Goal: Transaction & Acquisition: Book appointment/travel/reservation

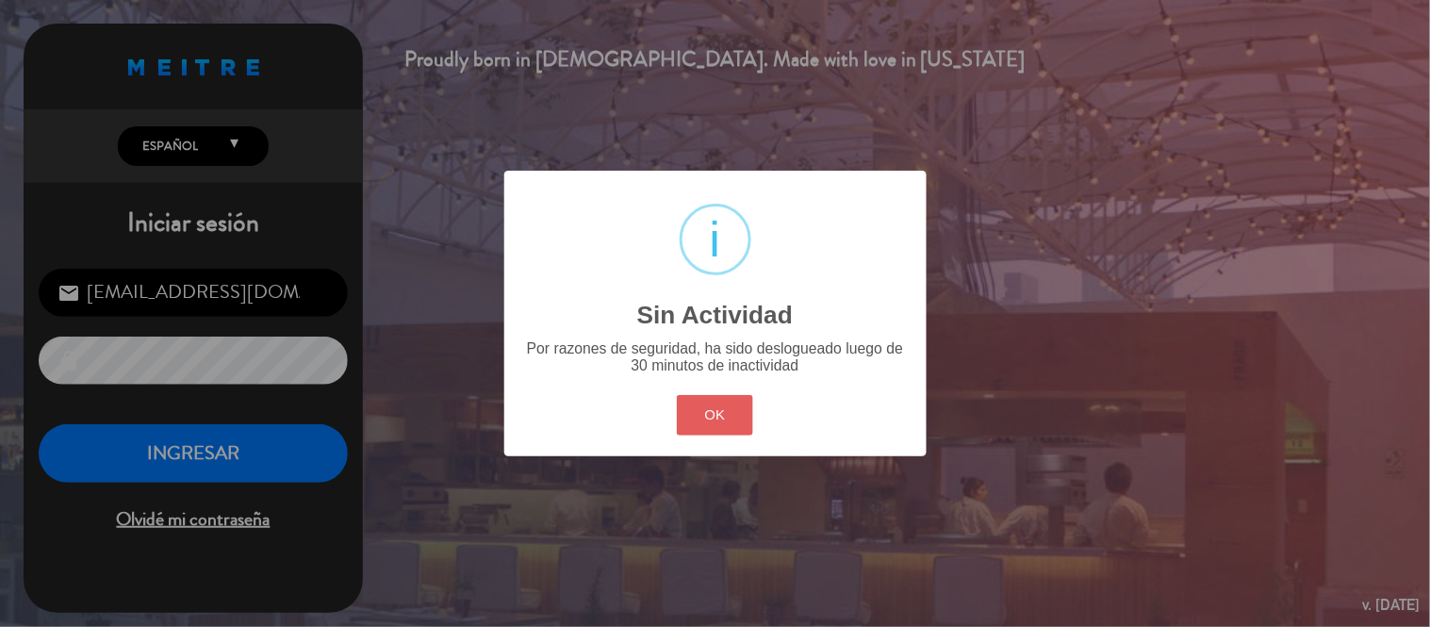
click at [710, 419] on button "OK" at bounding box center [715, 415] width 76 height 41
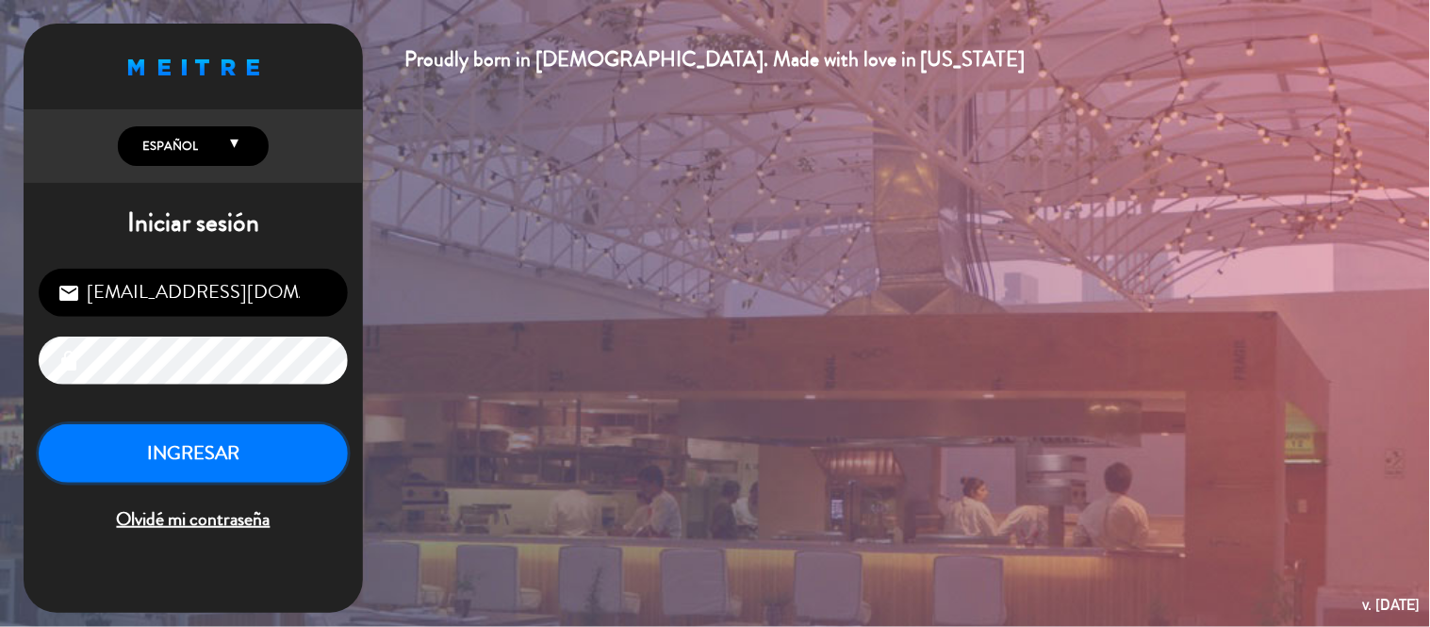
click at [176, 452] on button "INGRESAR" at bounding box center [193, 453] width 309 height 59
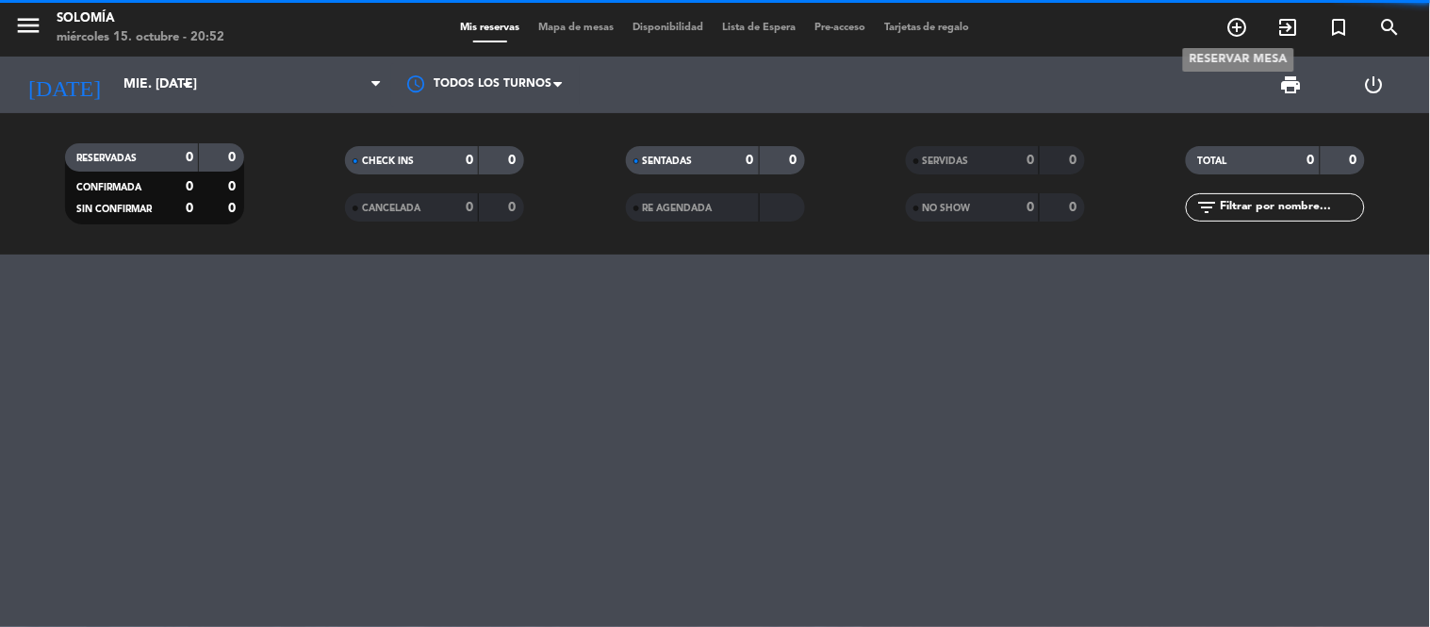
click at [1235, 21] on icon "add_circle_outline" at bounding box center [1237, 27] width 23 height 23
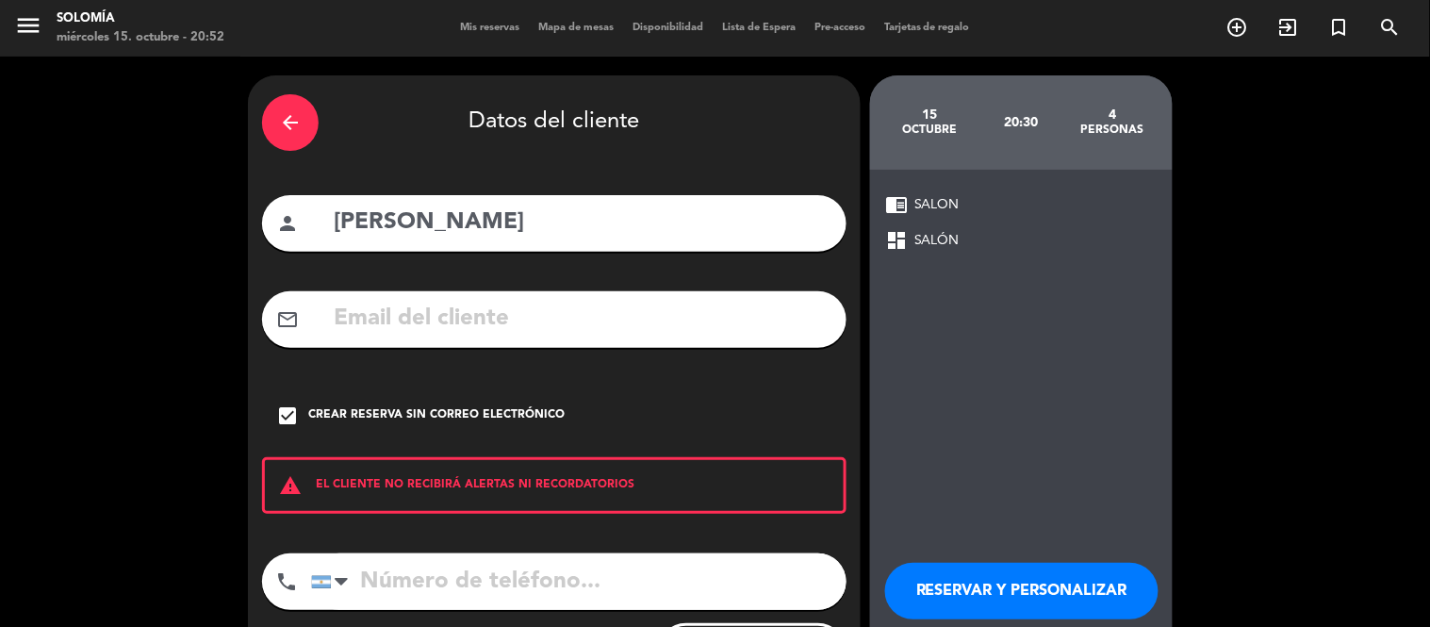
click at [279, 115] on icon "arrow_back" at bounding box center [290, 122] width 23 height 23
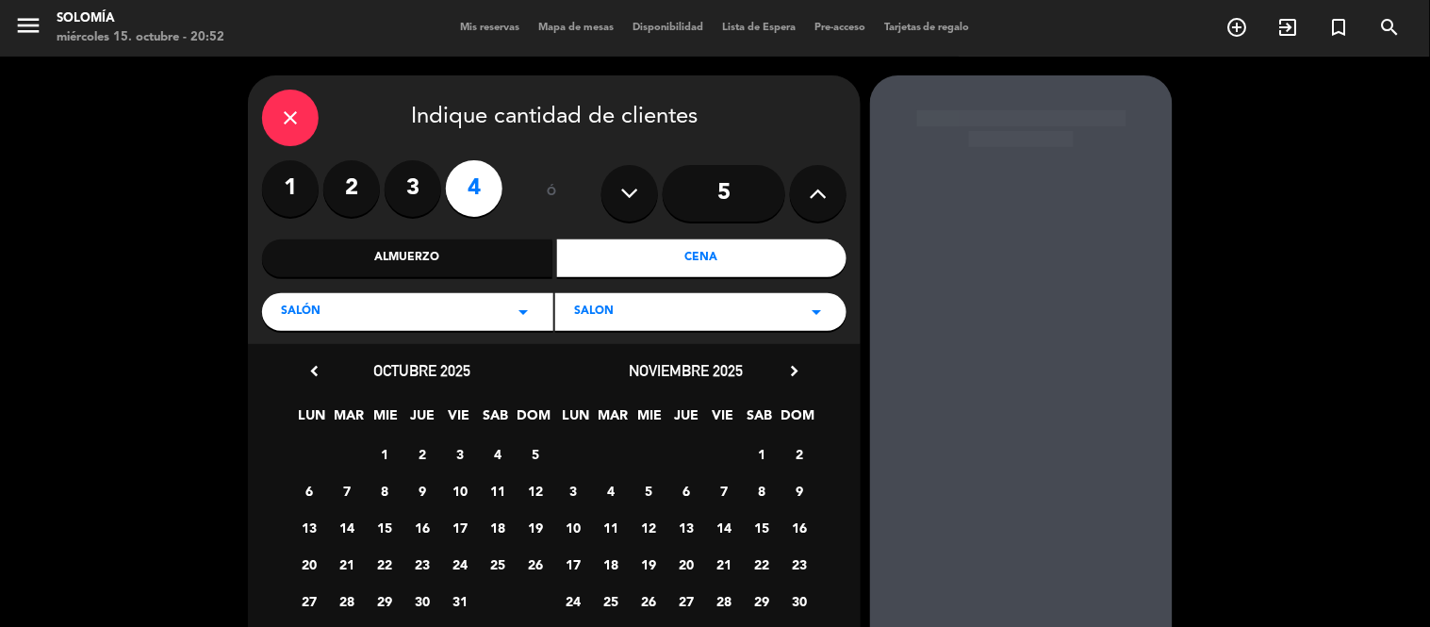
click at [419, 185] on label "3" at bounding box center [413, 188] width 57 height 57
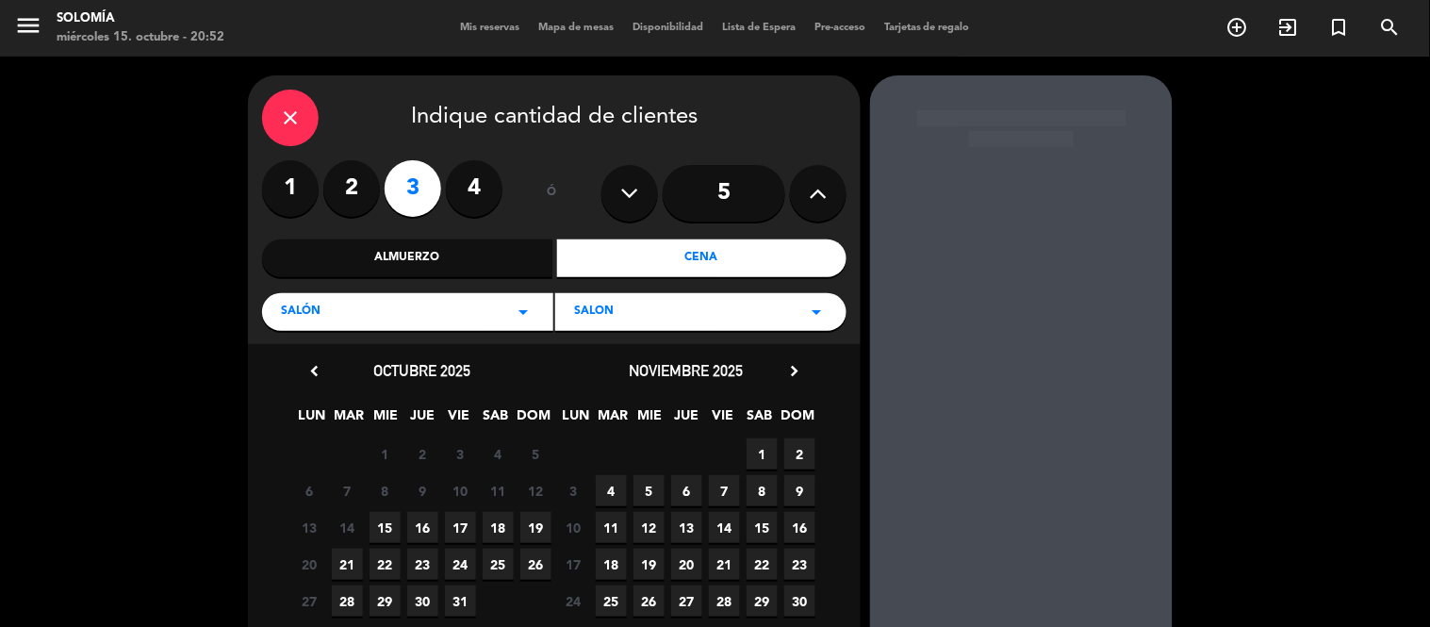
click at [507, 251] on div "Almuerzo" at bounding box center [407, 258] width 290 height 38
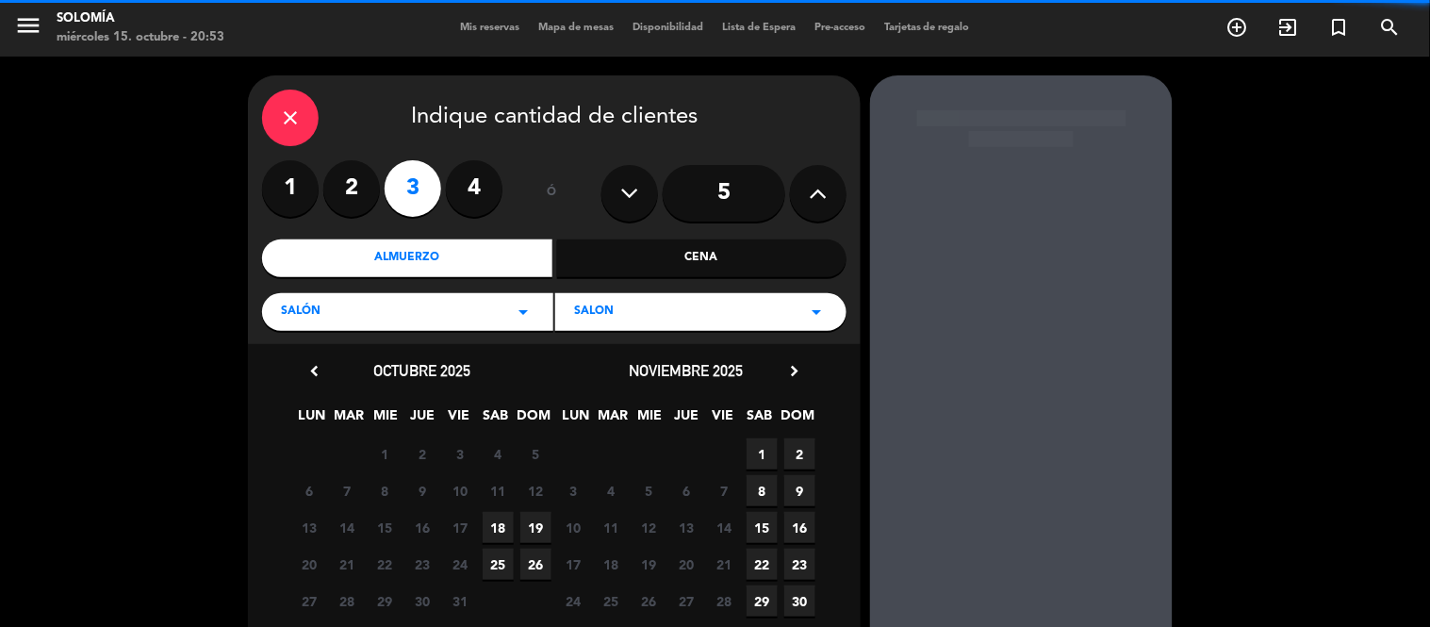
click at [517, 309] on icon "arrow_drop_down" at bounding box center [523, 312] width 23 height 23
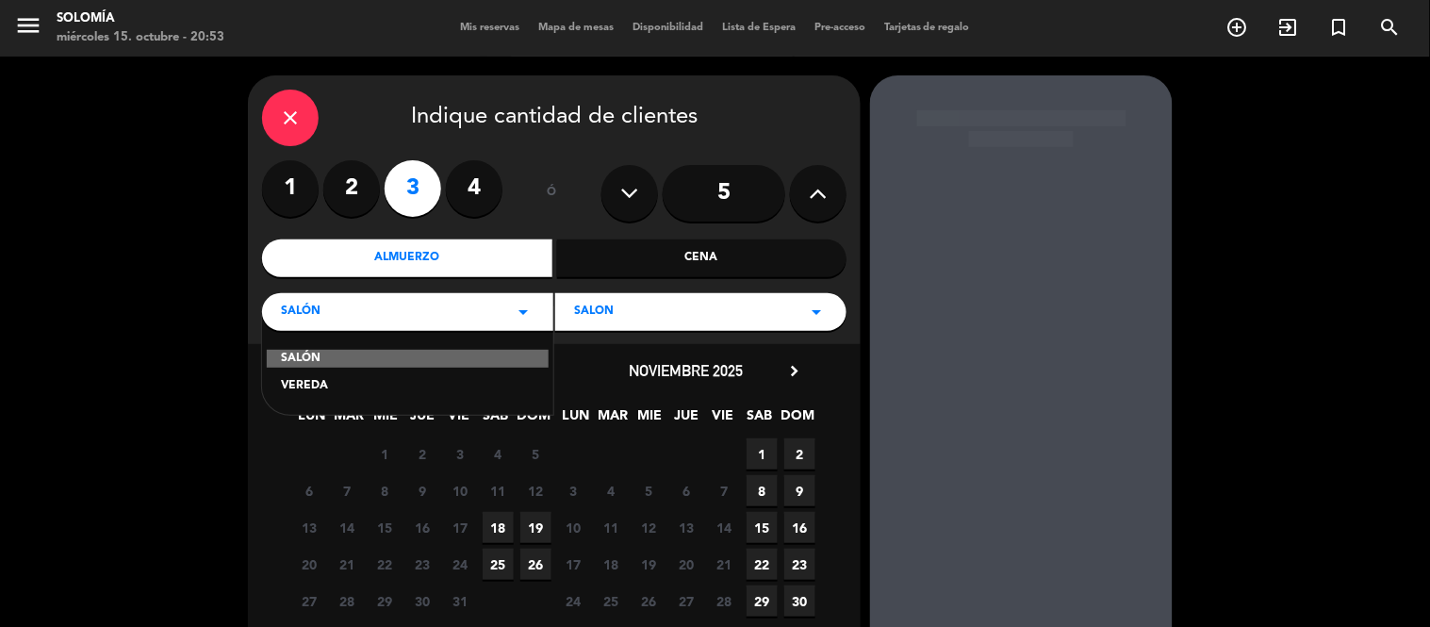
click at [375, 354] on div "SALÓN" at bounding box center [408, 359] width 282 height 19
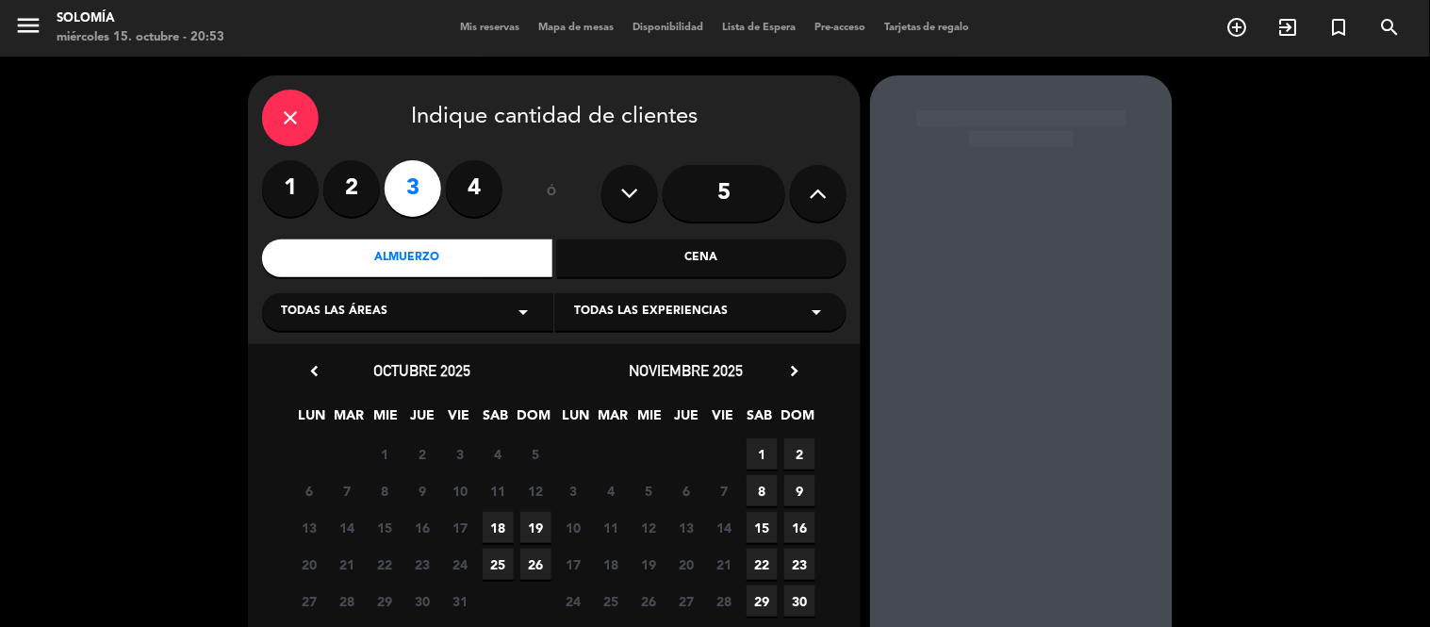
click at [526, 308] on icon "arrow_drop_down" at bounding box center [523, 312] width 23 height 23
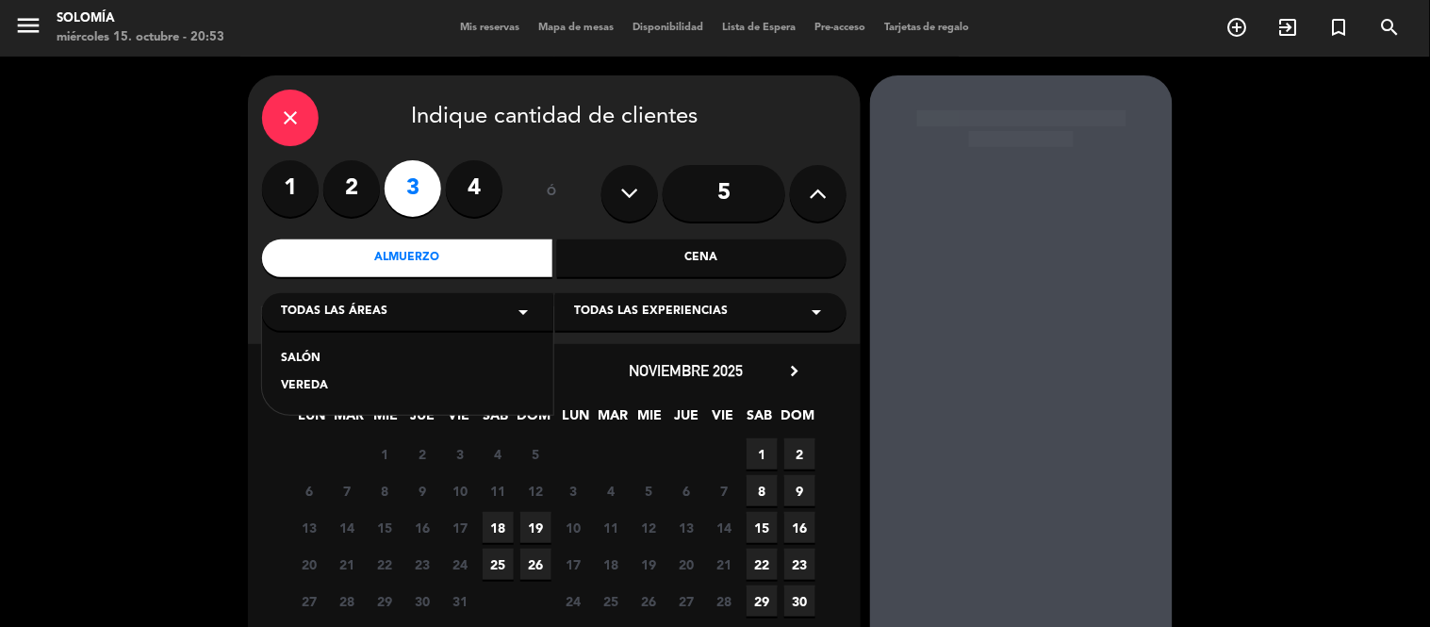
click at [337, 360] on div "SALÓN" at bounding box center [408, 359] width 254 height 19
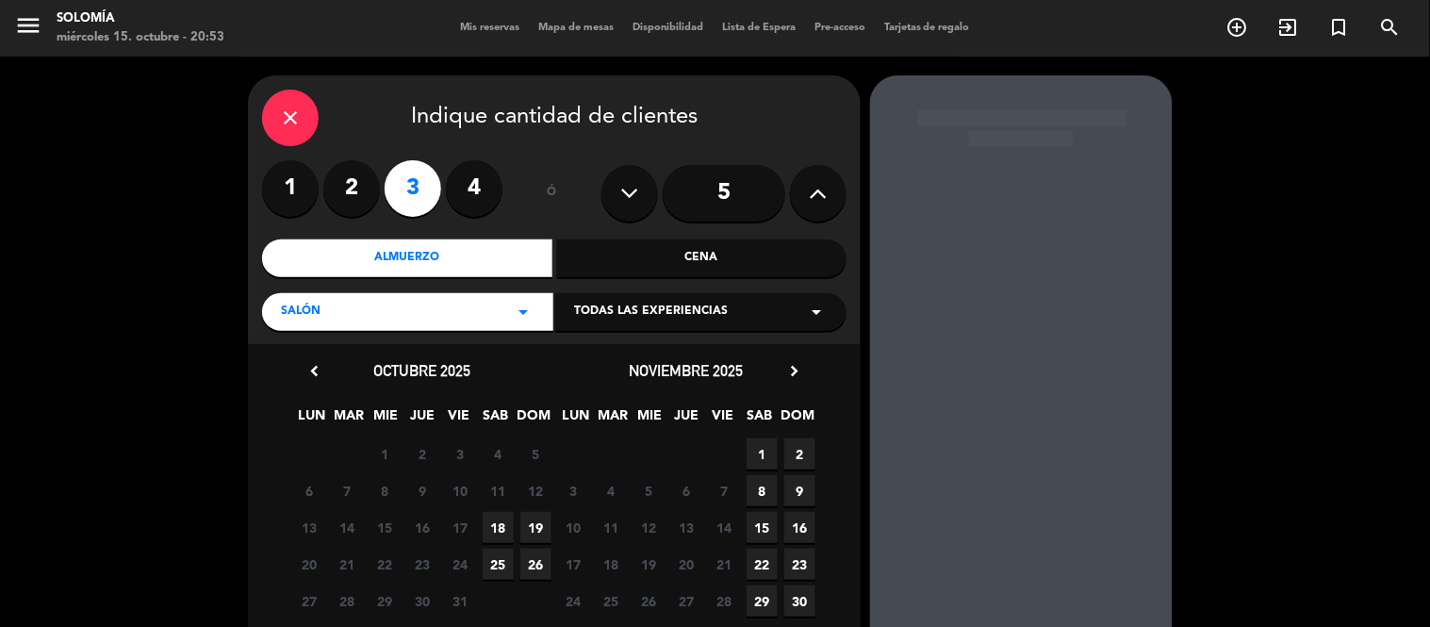
click at [535, 521] on span "19" at bounding box center [535, 527] width 31 height 31
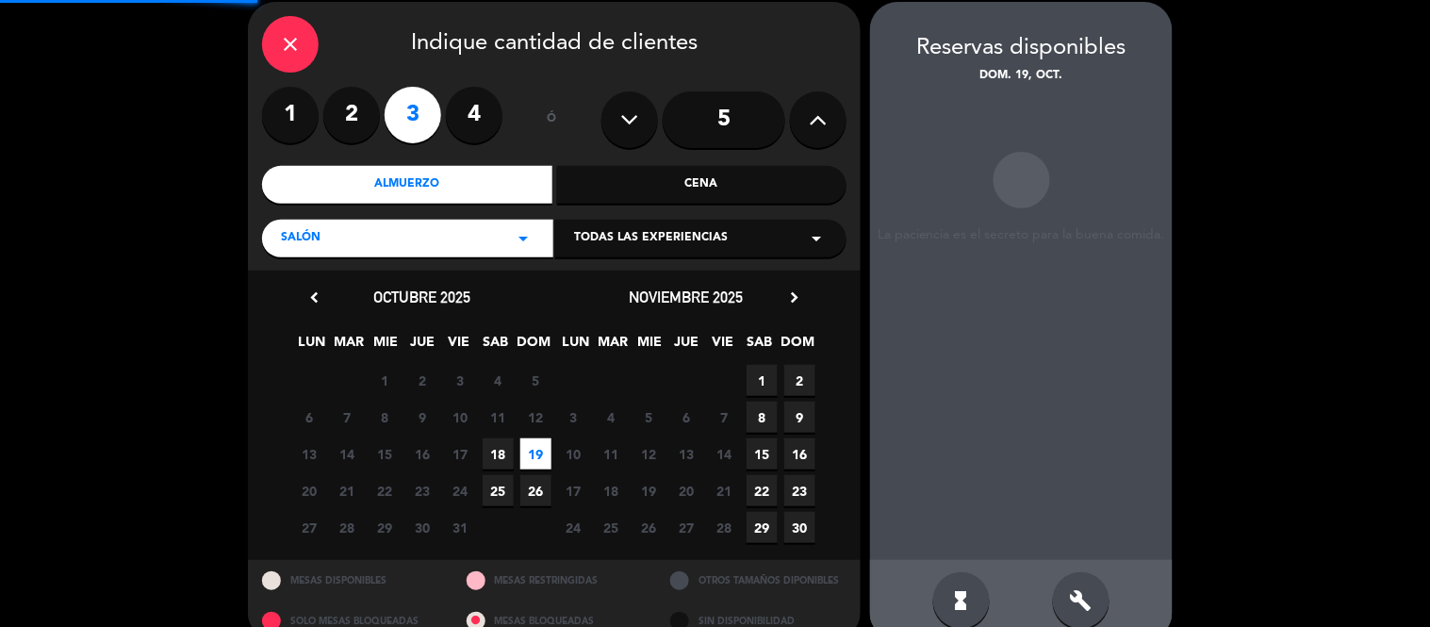
scroll to position [75, 0]
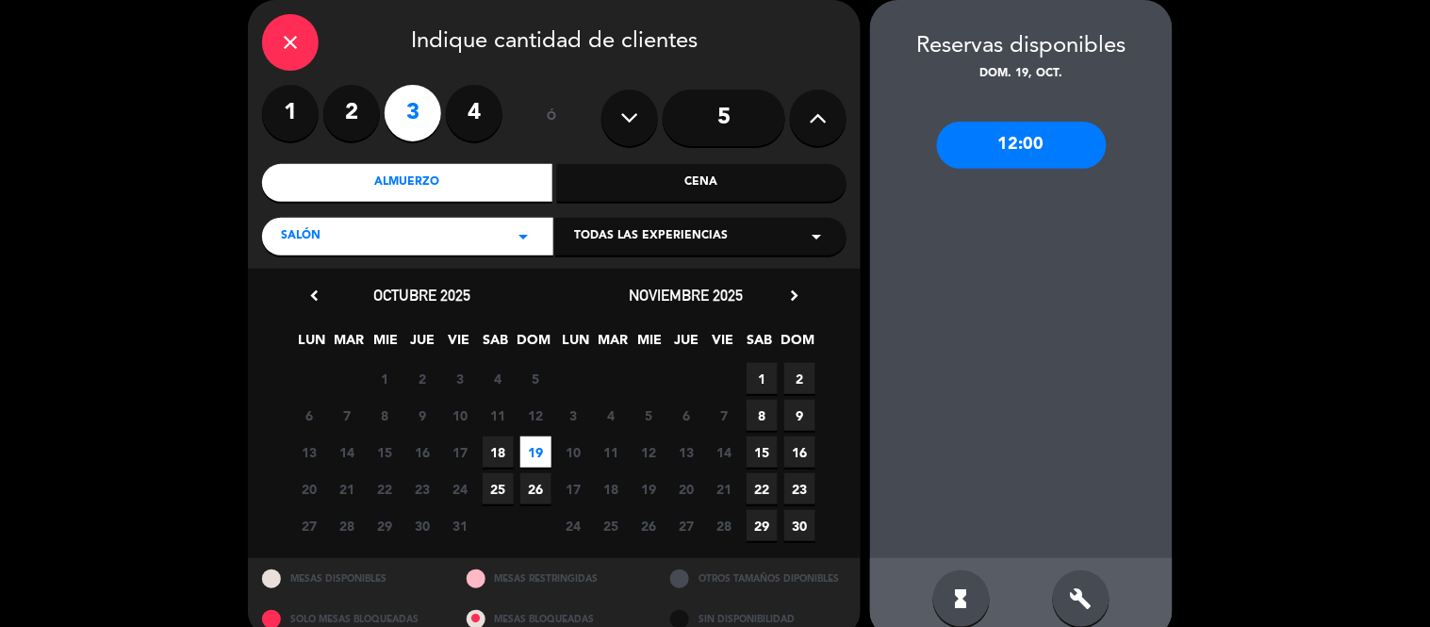
click at [1066, 585] on div "build" at bounding box center [1081, 598] width 57 height 57
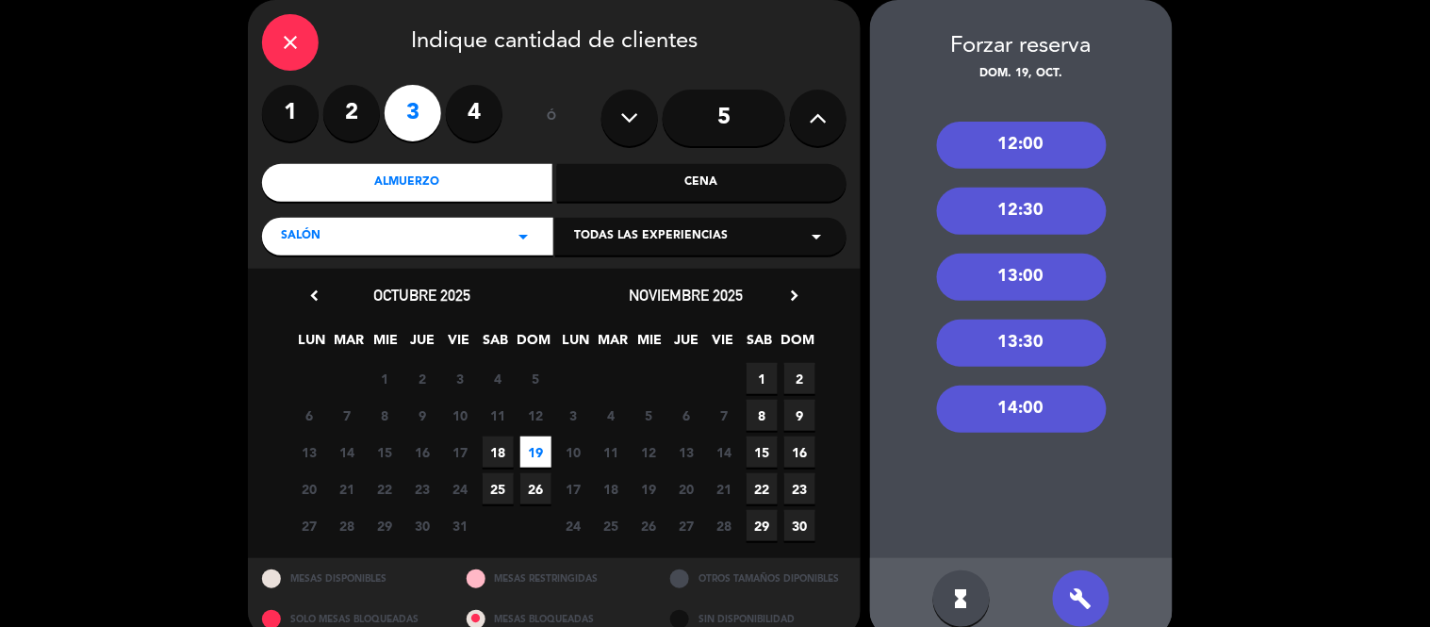
click at [990, 398] on div "14:00" at bounding box center [1022, 409] width 170 height 47
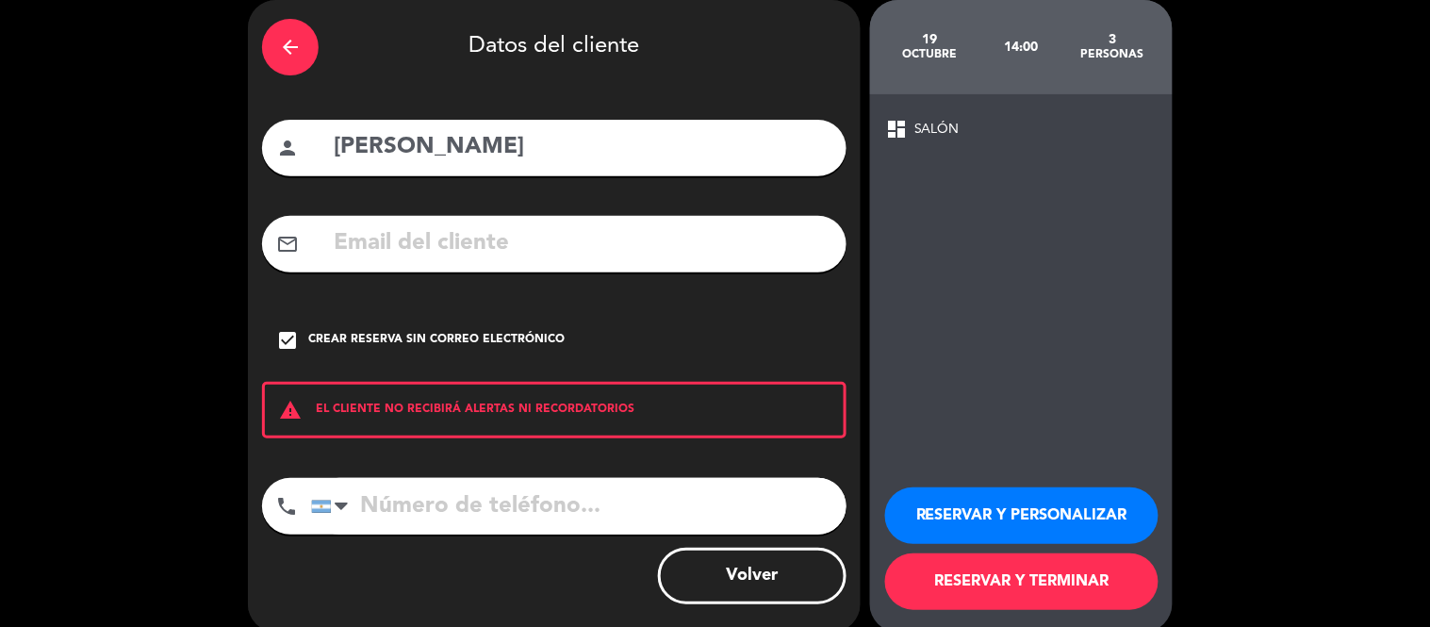
click at [399, 142] on input "[PERSON_NAME]" at bounding box center [582, 147] width 501 height 39
click at [450, 147] on input "[PERSON_NAME]" at bounding box center [582, 147] width 501 height 39
type input "R"
type input "[PERSON_NAME]"
click at [392, 509] on input "tel" at bounding box center [578, 506] width 535 height 57
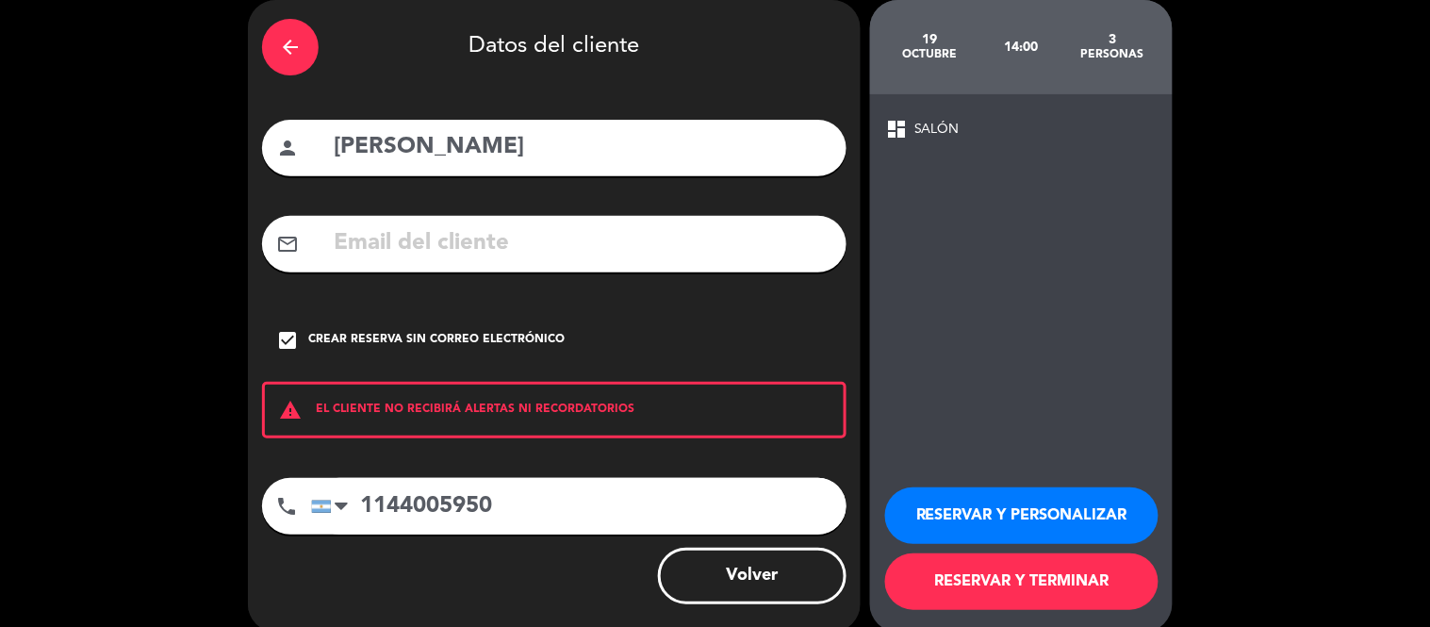
type input "1144005950"
click at [999, 576] on button "RESERVAR Y TERMINAR" at bounding box center [1021, 581] width 273 height 57
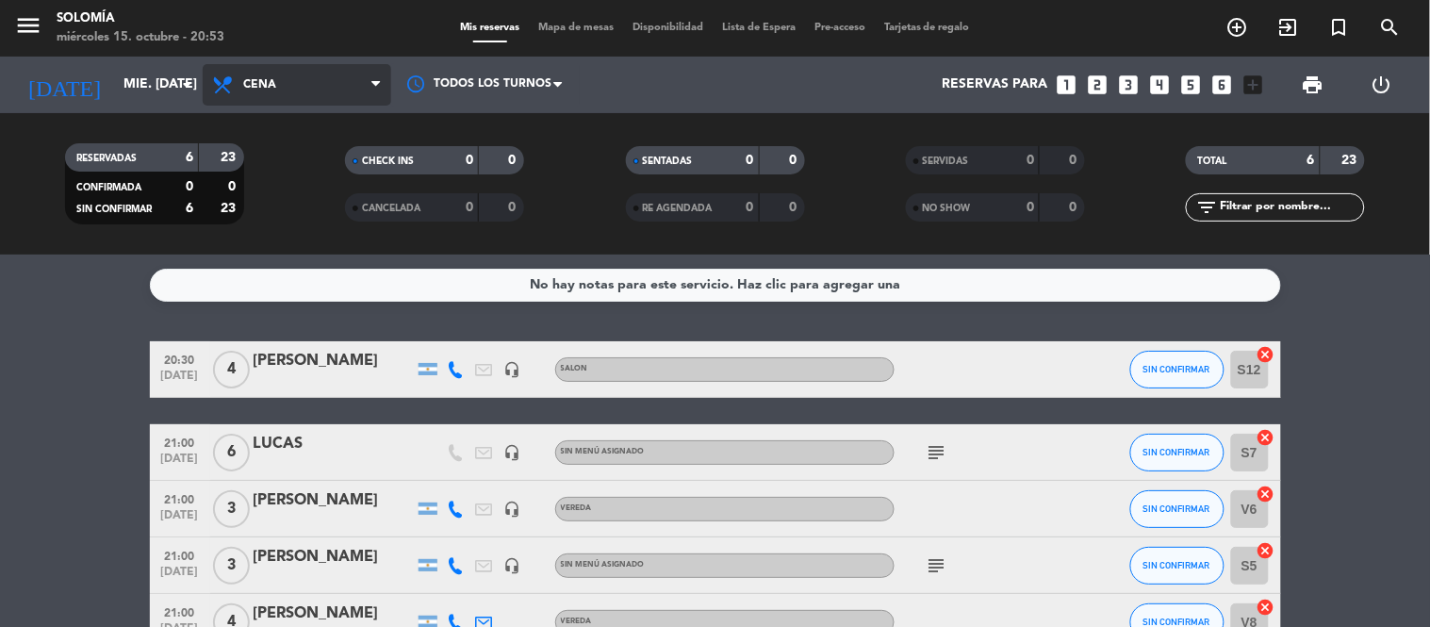
click at [387, 83] on span at bounding box center [380, 85] width 19 height 18
click at [288, 210] on div "menu Solomía miércoles 15. octubre - 20:53 Mis reservas Mapa de mesas Disponibi…" at bounding box center [715, 127] width 1430 height 255
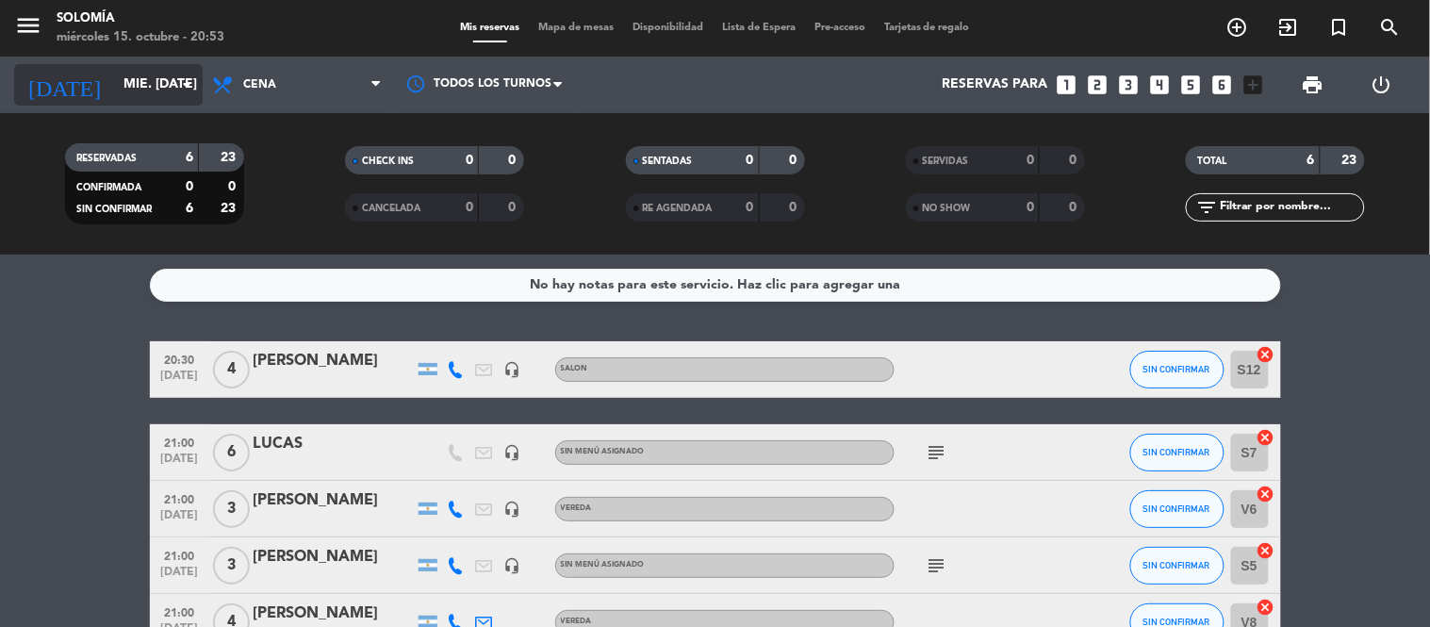
click at [191, 75] on icon "arrow_drop_down" at bounding box center [186, 85] width 23 height 23
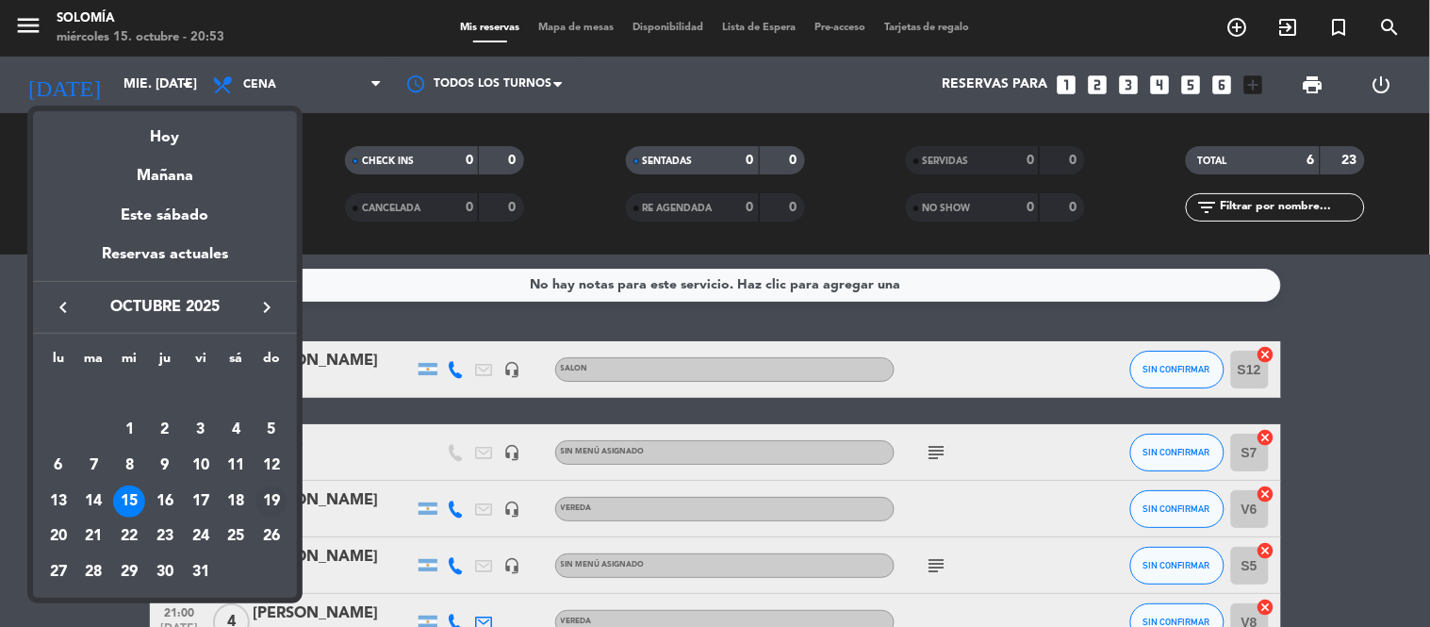
click at [279, 497] on div "19" at bounding box center [271, 501] width 32 height 32
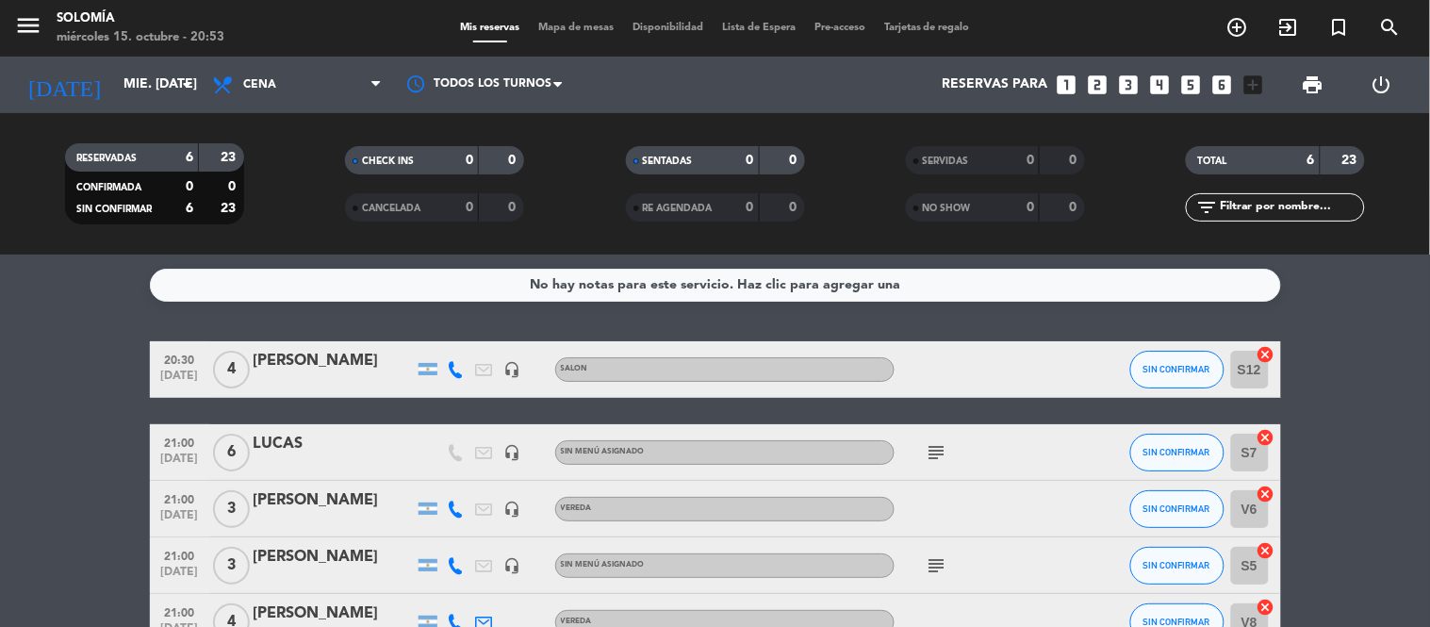
type input "dom. [DATE]"
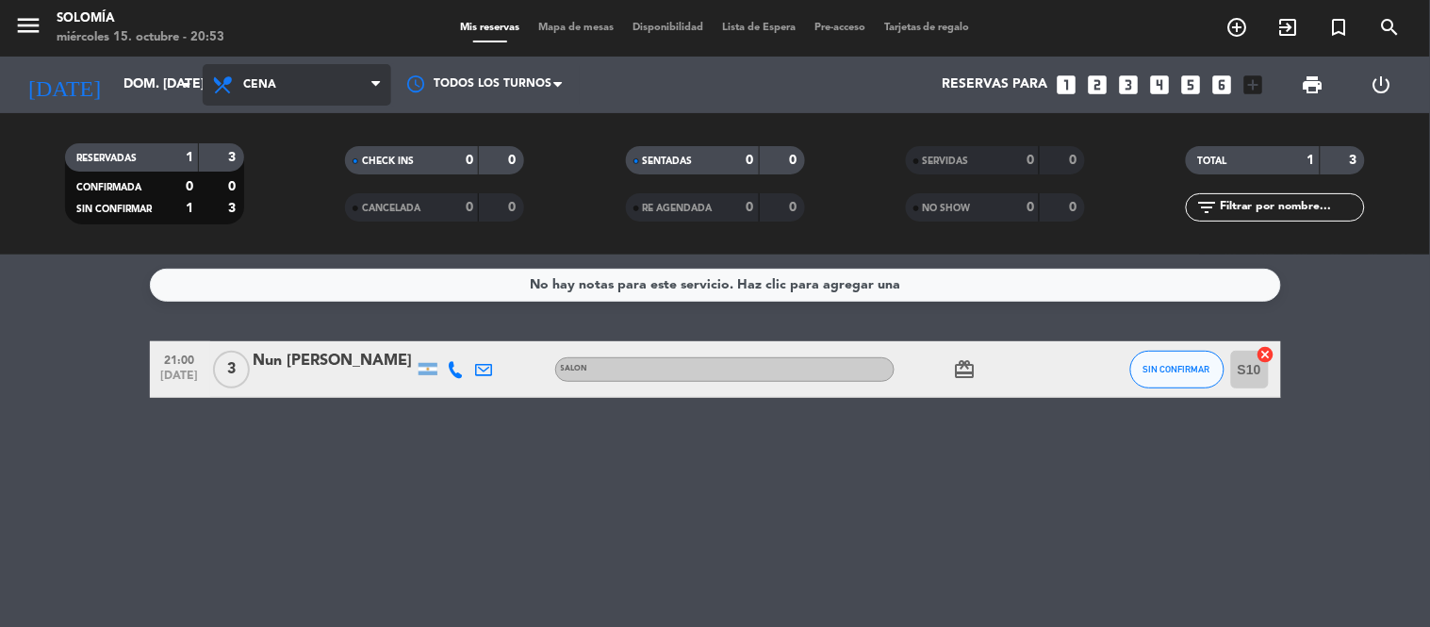
click at [373, 82] on icon at bounding box center [375, 84] width 8 height 15
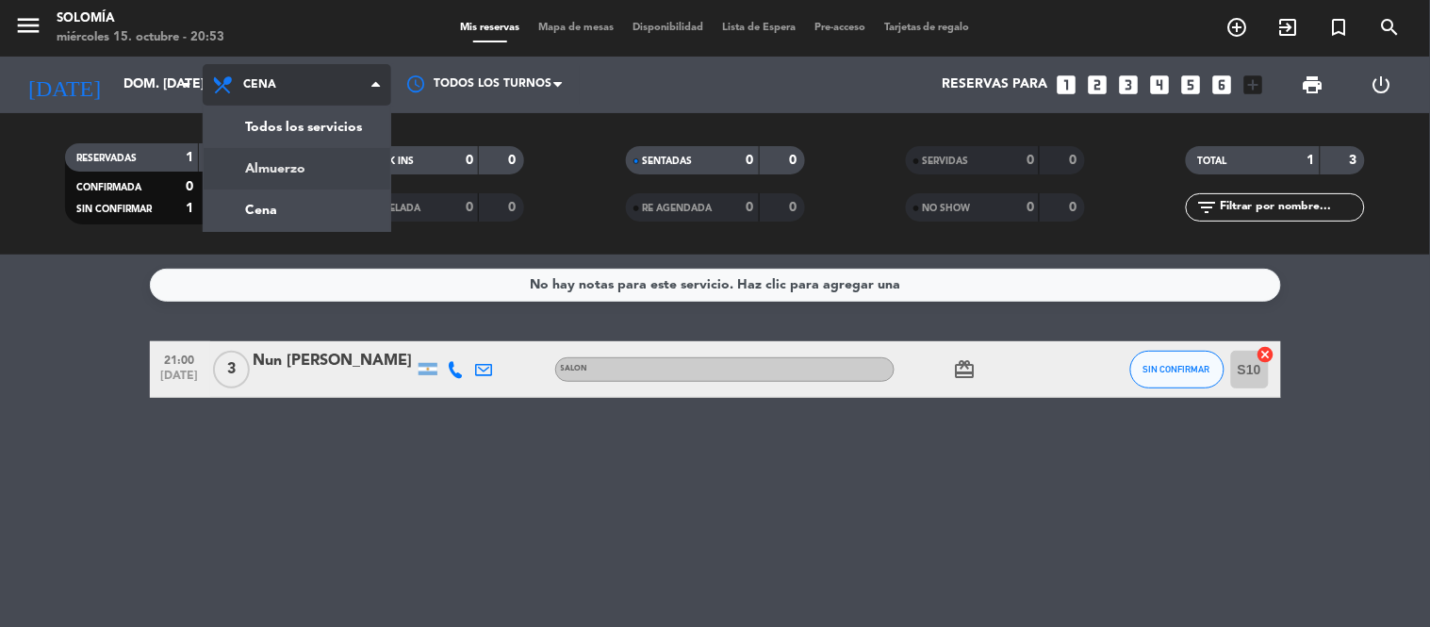
click at [299, 167] on div "menu Solomía miércoles 15. octubre - 20:53 Mis reservas Mapa de mesas Disponibi…" at bounding box center [715, 127] width 1430 height 255
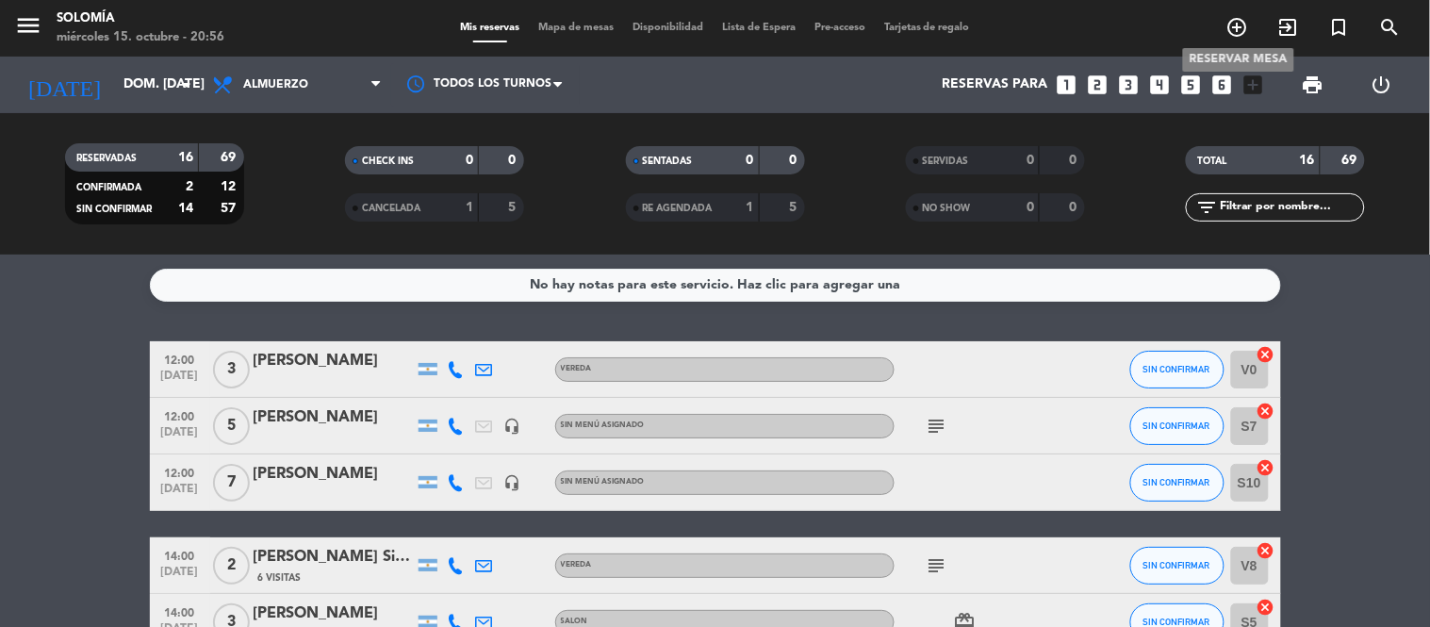
click at [1240, 24] on icon "add_circle_outline" at bounding box center [1237, 27] width 23 height 23
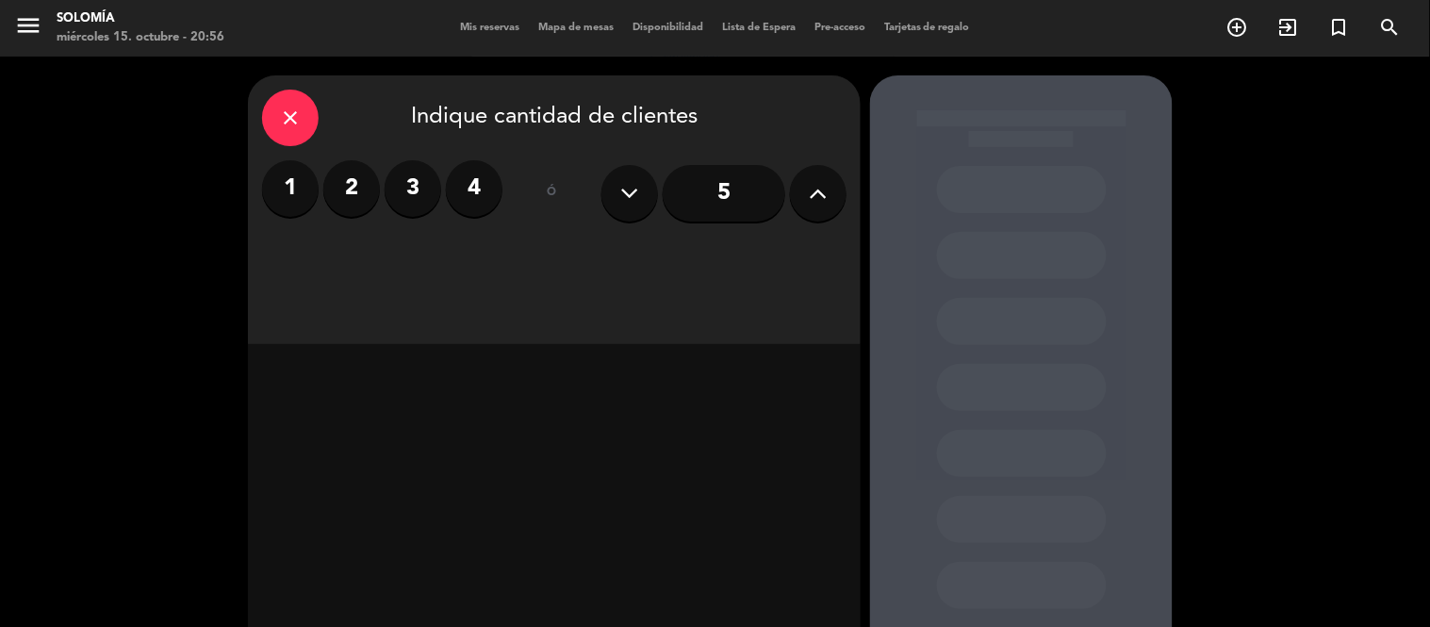
click at [836, 190] on button at bounding box center [818, 193] width 57 height 57
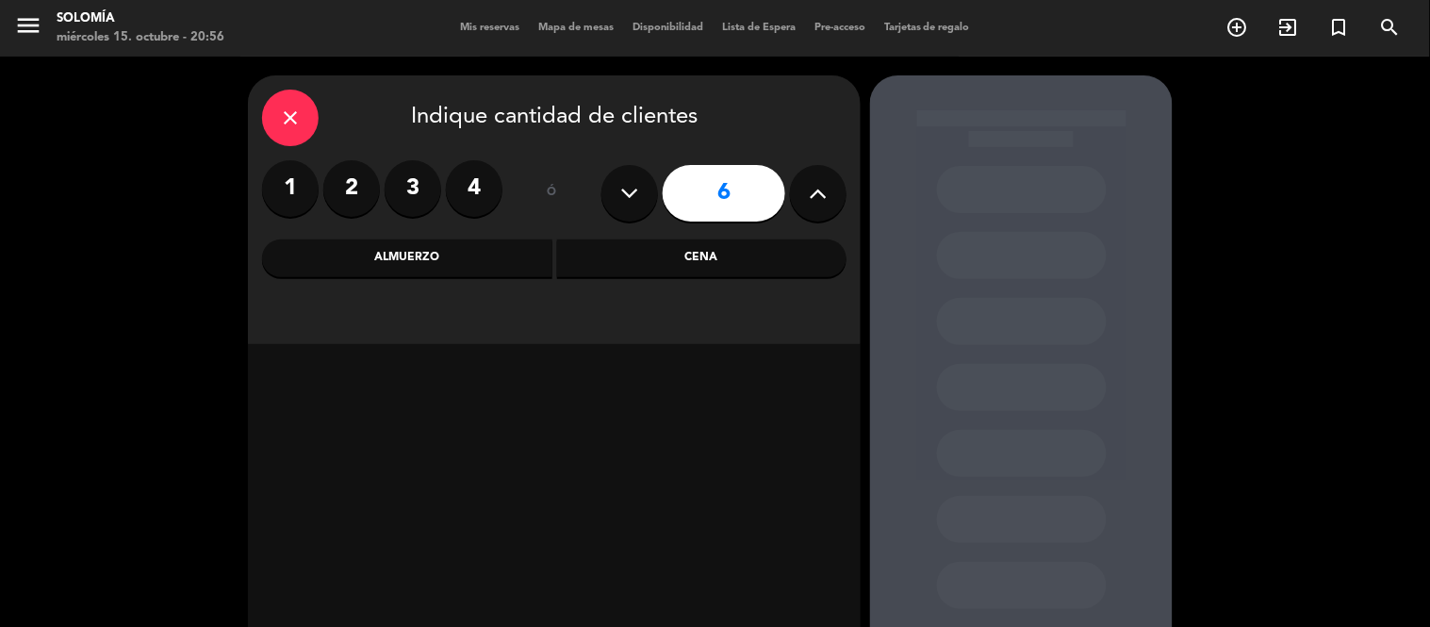
click at [447, 252] on div "Almuerzo" at bounding box center [407, 258] width 290 height 38
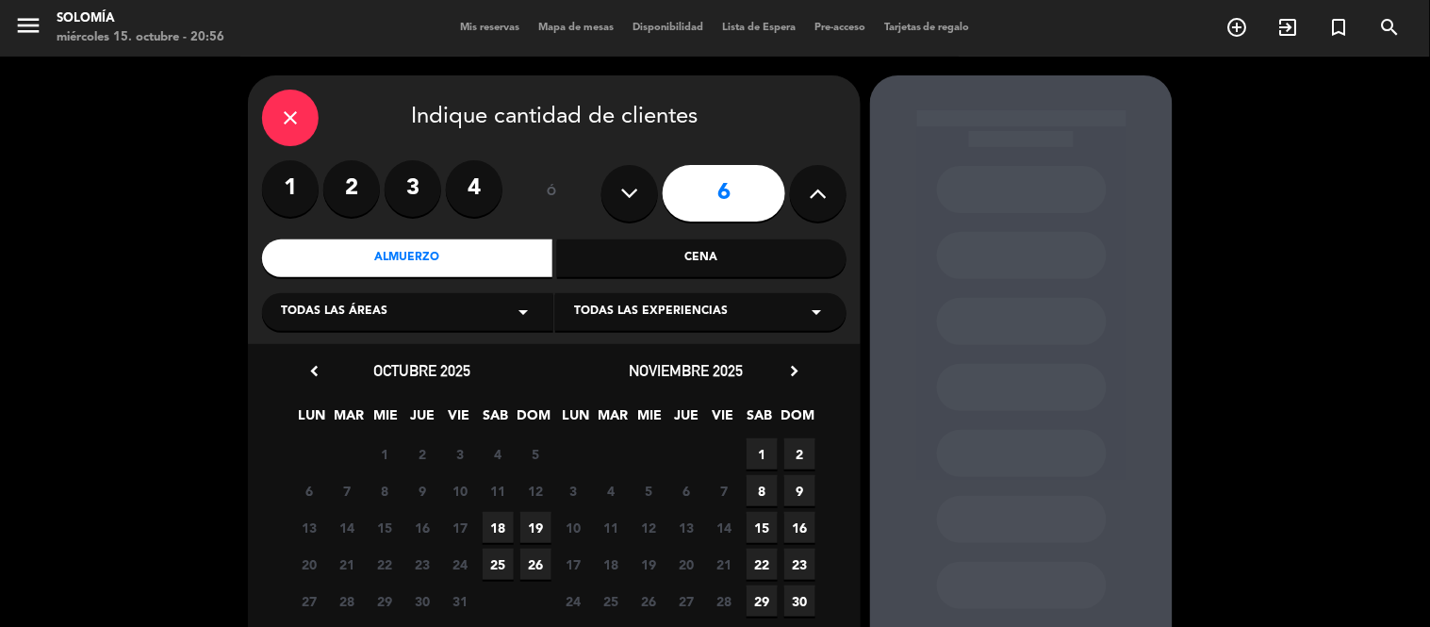
click at [518, 311] on icon "arrow_drop_down" at bounding box center [523, 312] width 23 height 23
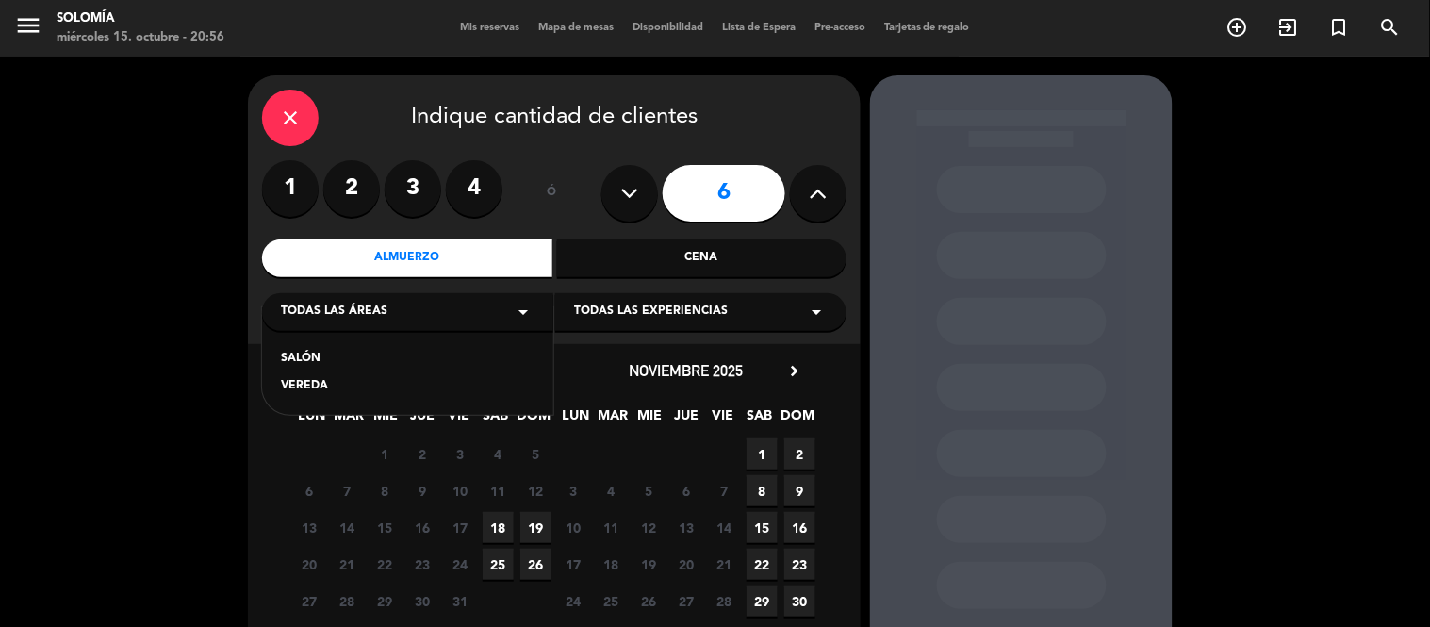
click at [341, 361] on div "SALÓN" at bounding box center [408, 359] width 254 height 19
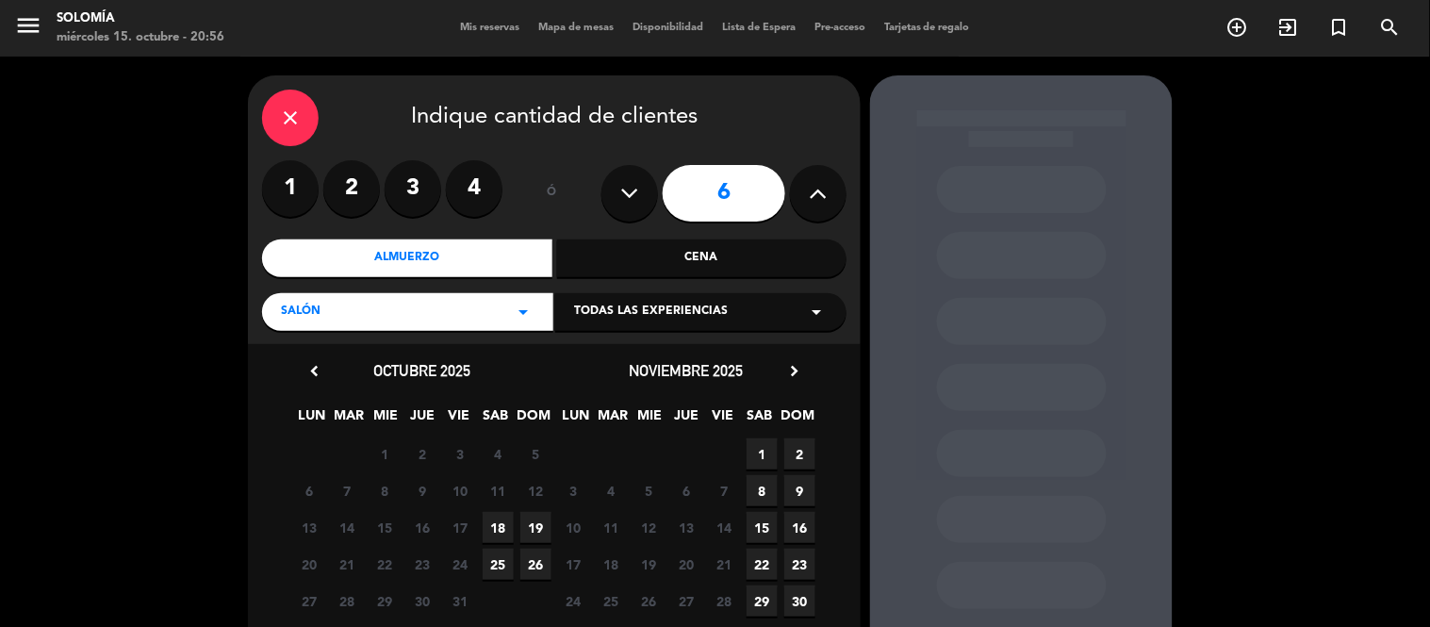
click at [528, 520] on span "19" at bounding box center [535, 527] width 31 height 31
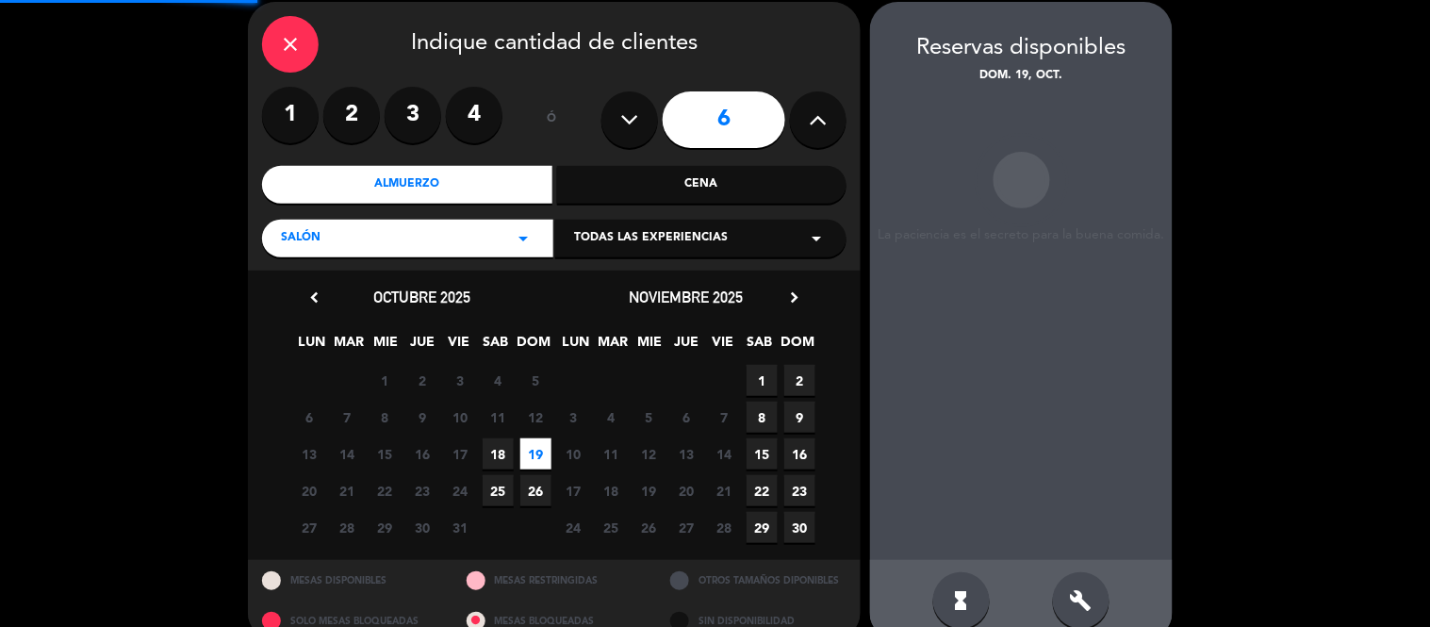
scroll to position [75, 0]
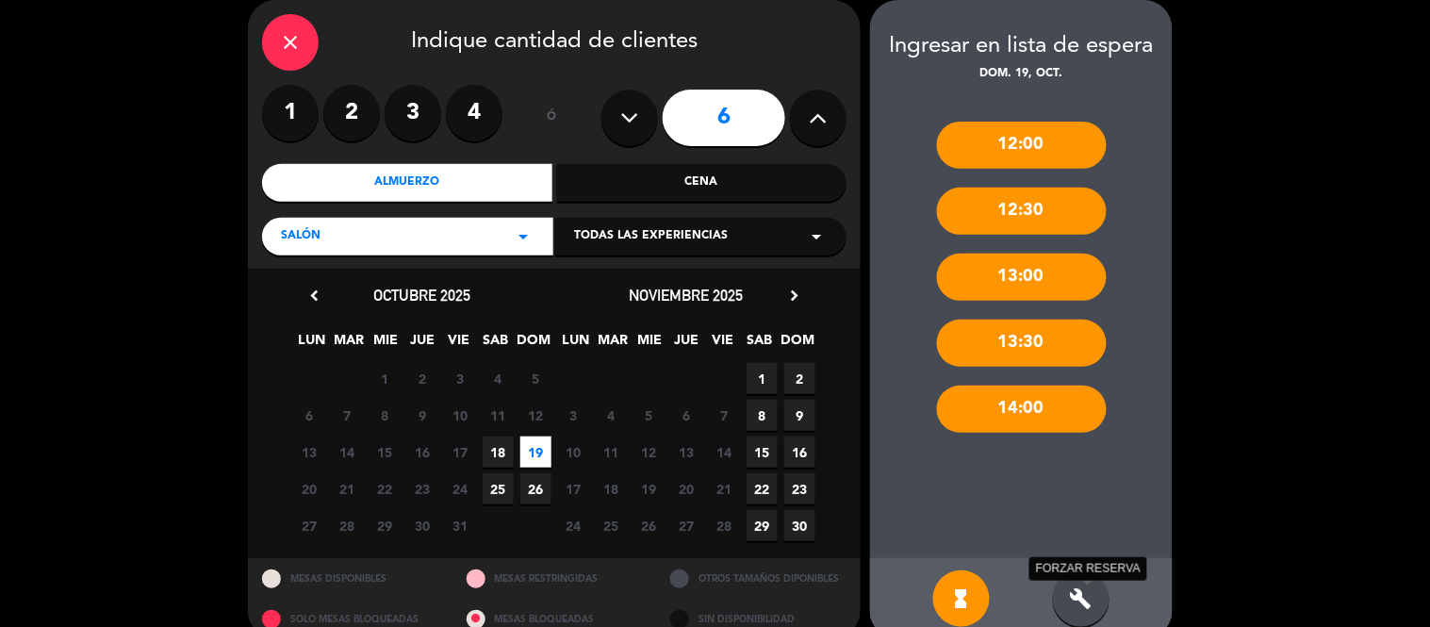
click at [1076, 587] on icon "build" at bounding box center [1081, 598] width 23 height 23
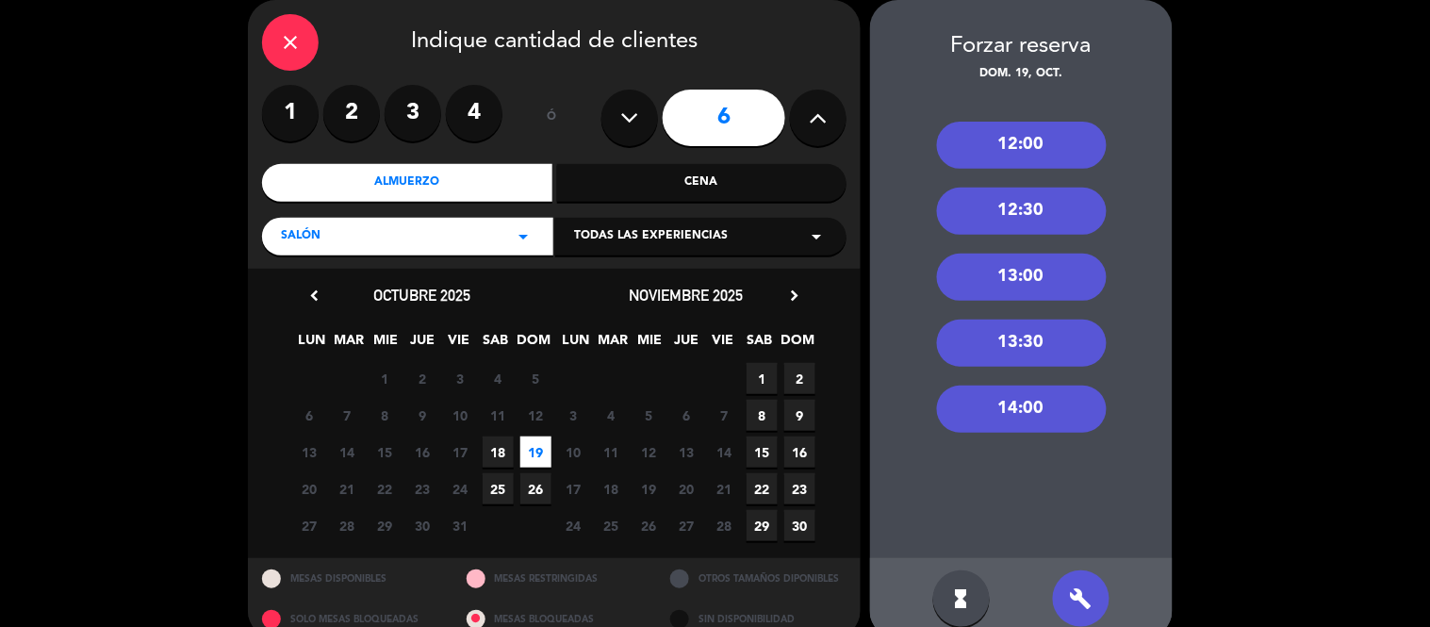
click at [1010, 413] on div "14:00" at bounding box center [1022, 409] width 170 height 47
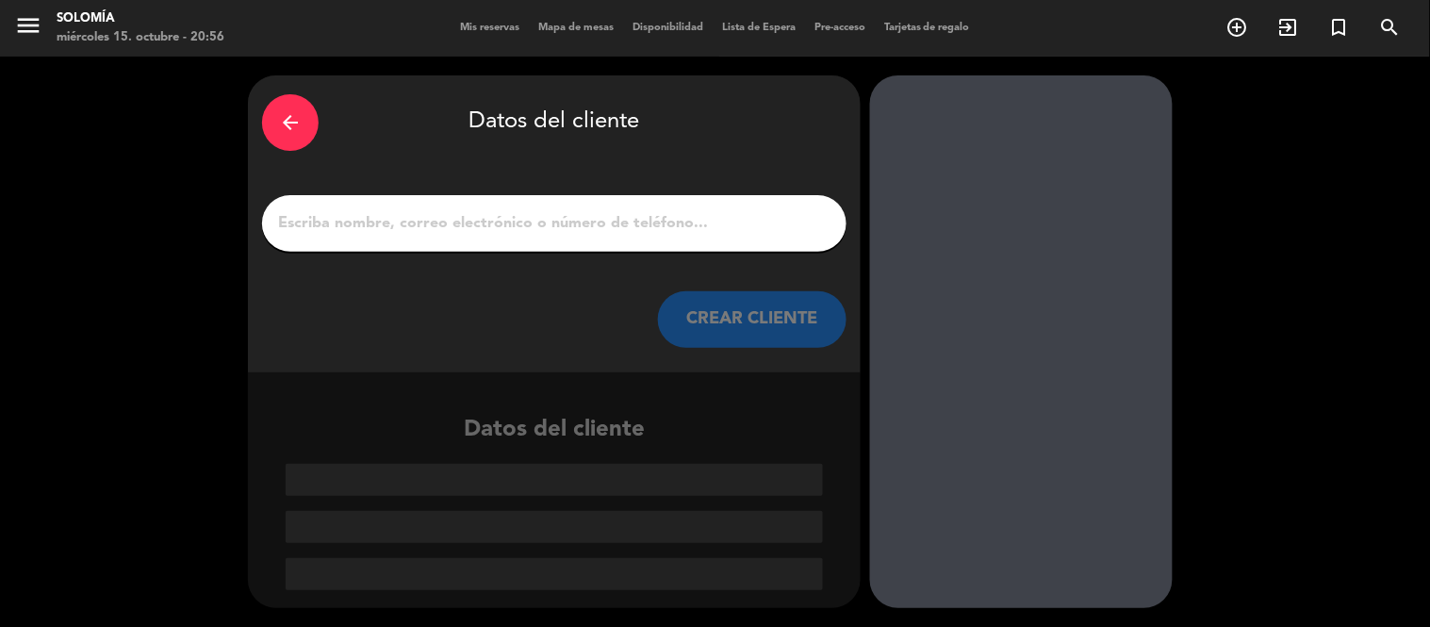
click at [317, 221] on input "1" at bounding box center [554, 223] width 556 height 26
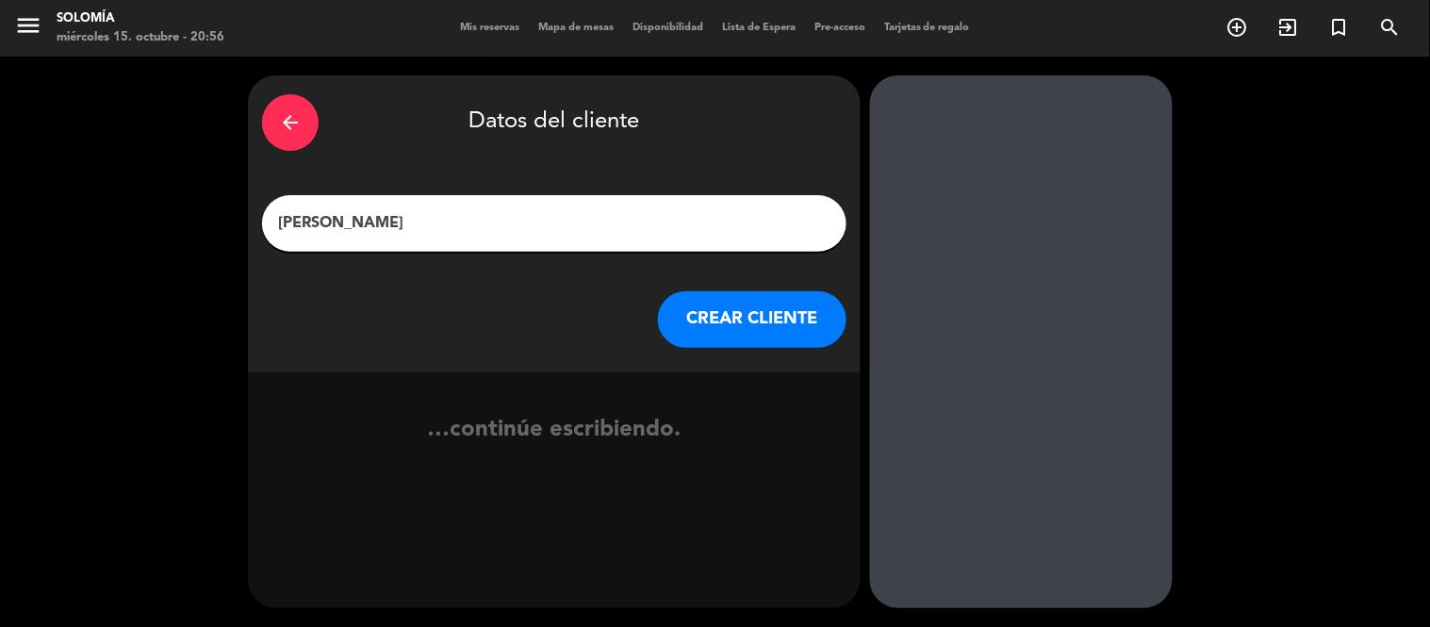
type input "[PERSON_NAME]"
click at [710, 295] on button "CREAR CLIENTE" at bounding box center [752, 319] width 189 height 57
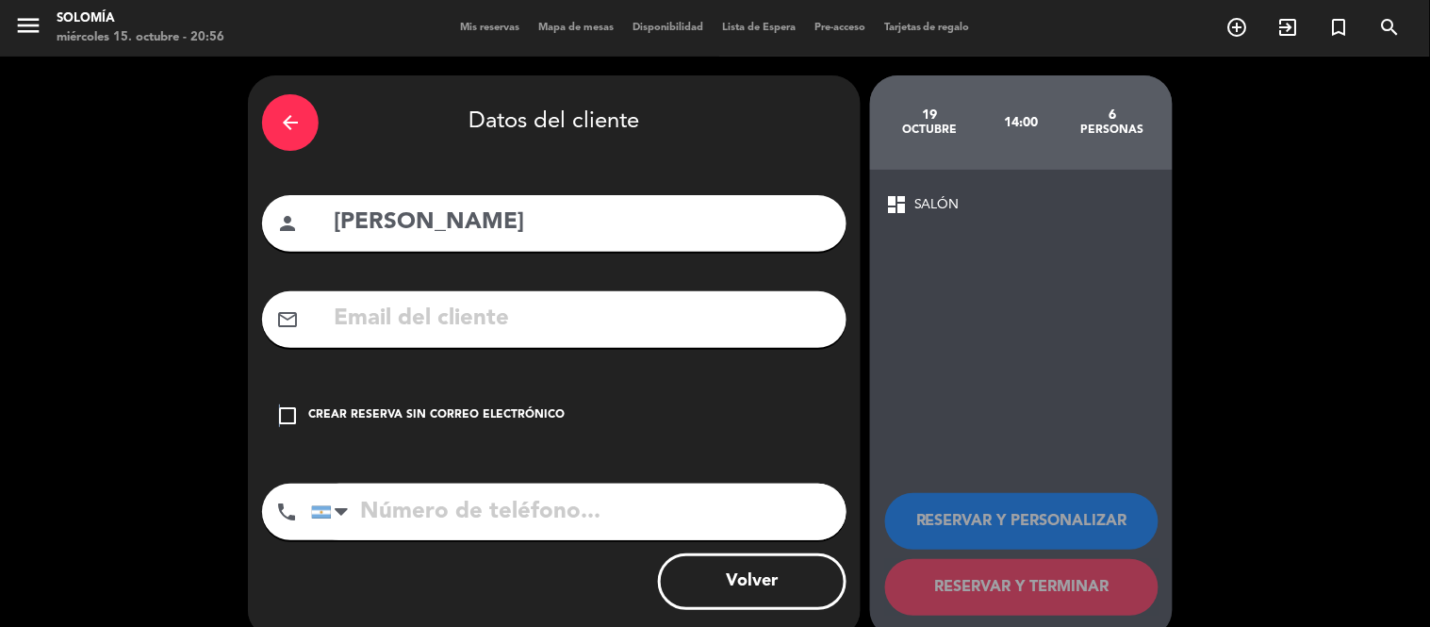
click at [280, 406] on icon "check_box_outline_blank" at bounding box center [287, 415] width 23 height 23
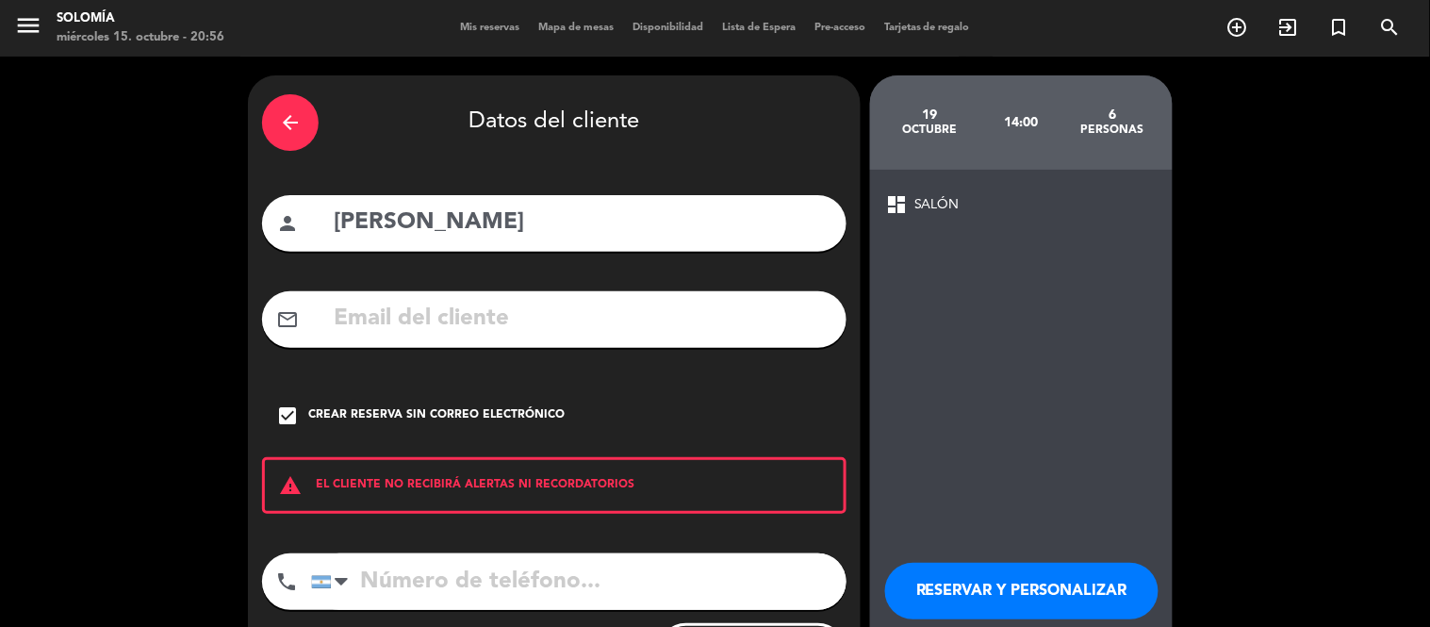
click at [405, 577] on input "tel" at bounding box center [578, 581] width 535 height 57
type input "1144020711"
click at [1006, 564] on button "RESERVAR Y PERSONALIZAR" at bounding box center [1021, 591] width 273 height 57
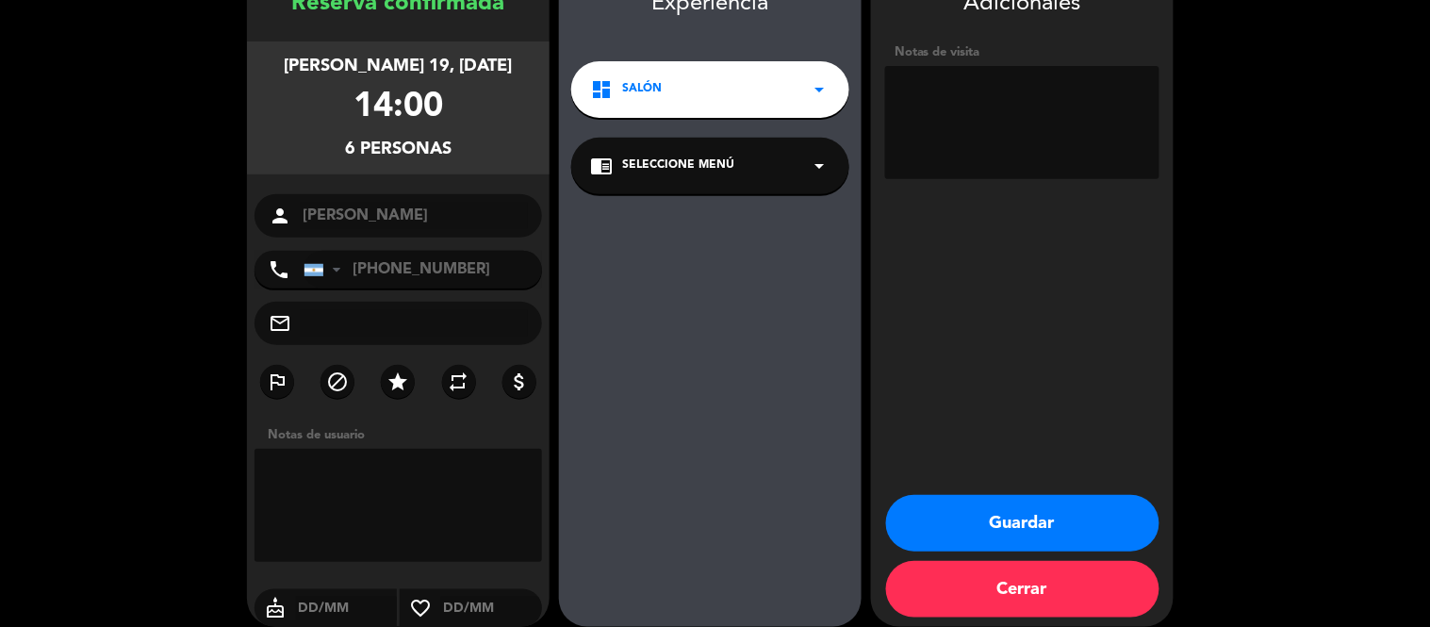
scroll to position [126, 0]
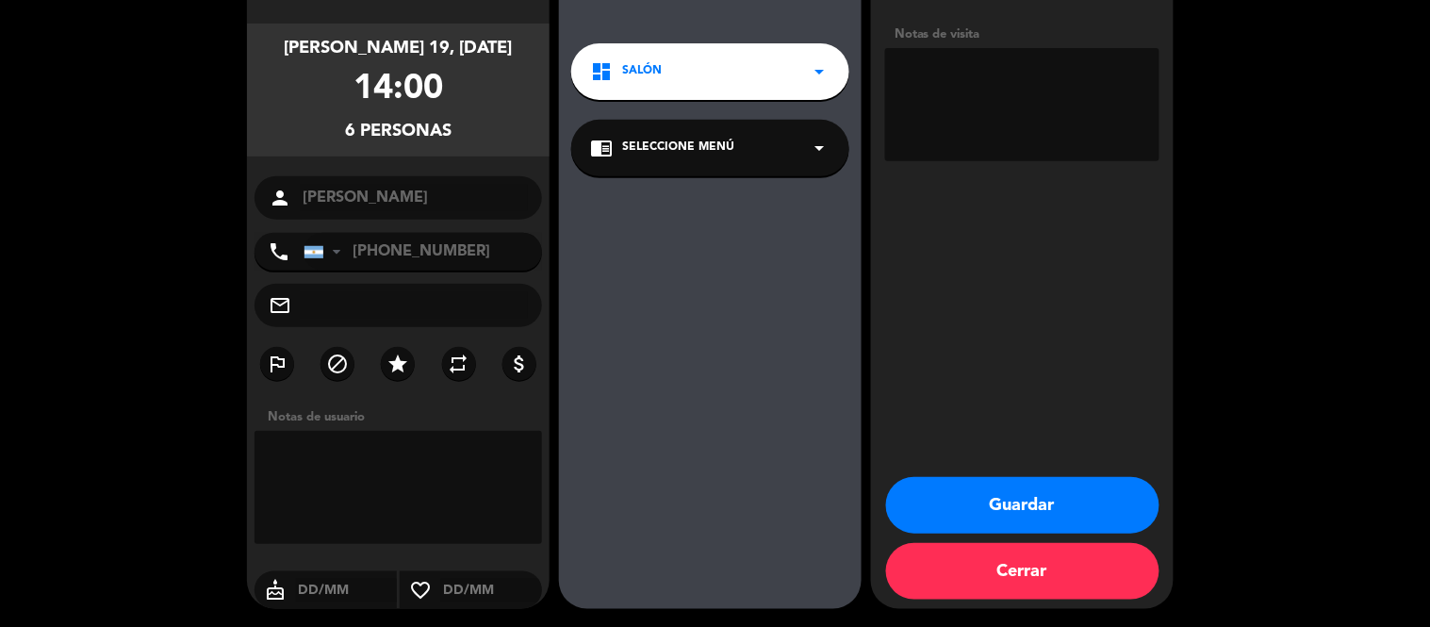
click at [1012, 570] on button "Cerrar" at bounding box center [1022, 571] width 273 height 57
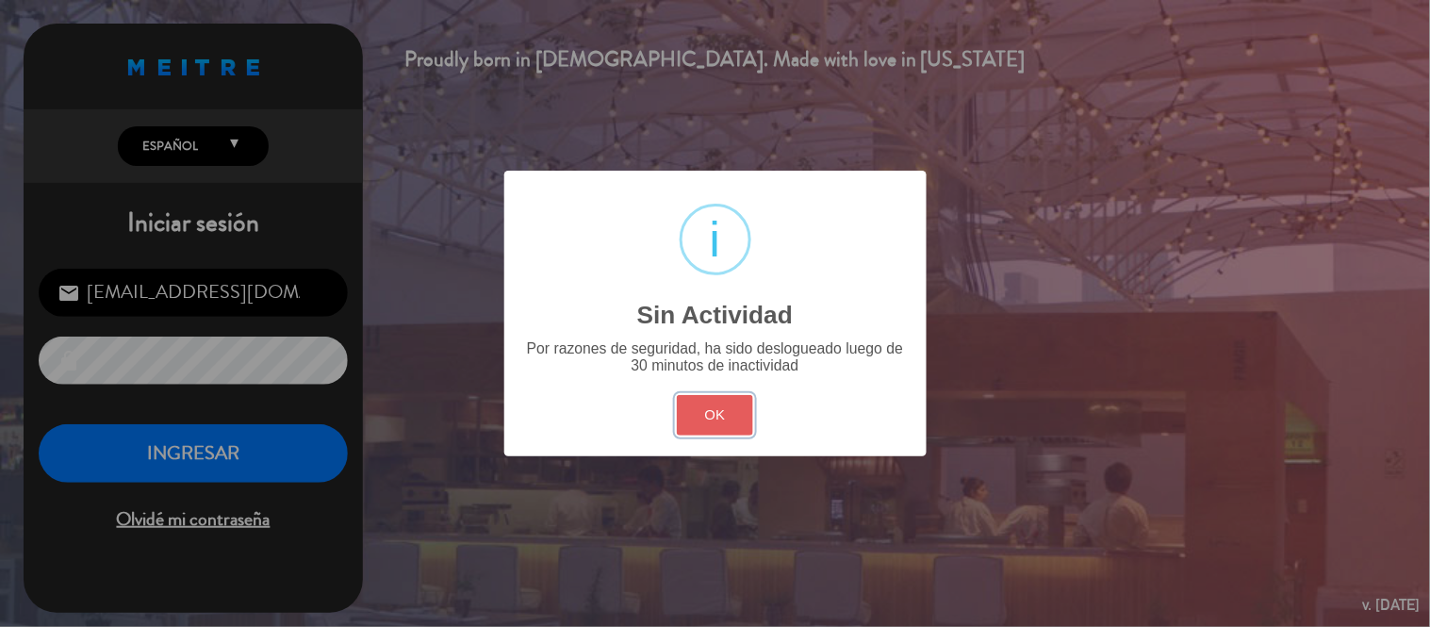
click at [728, 412] on button "OK" at bounding box center [715, 415] width 76 height 41
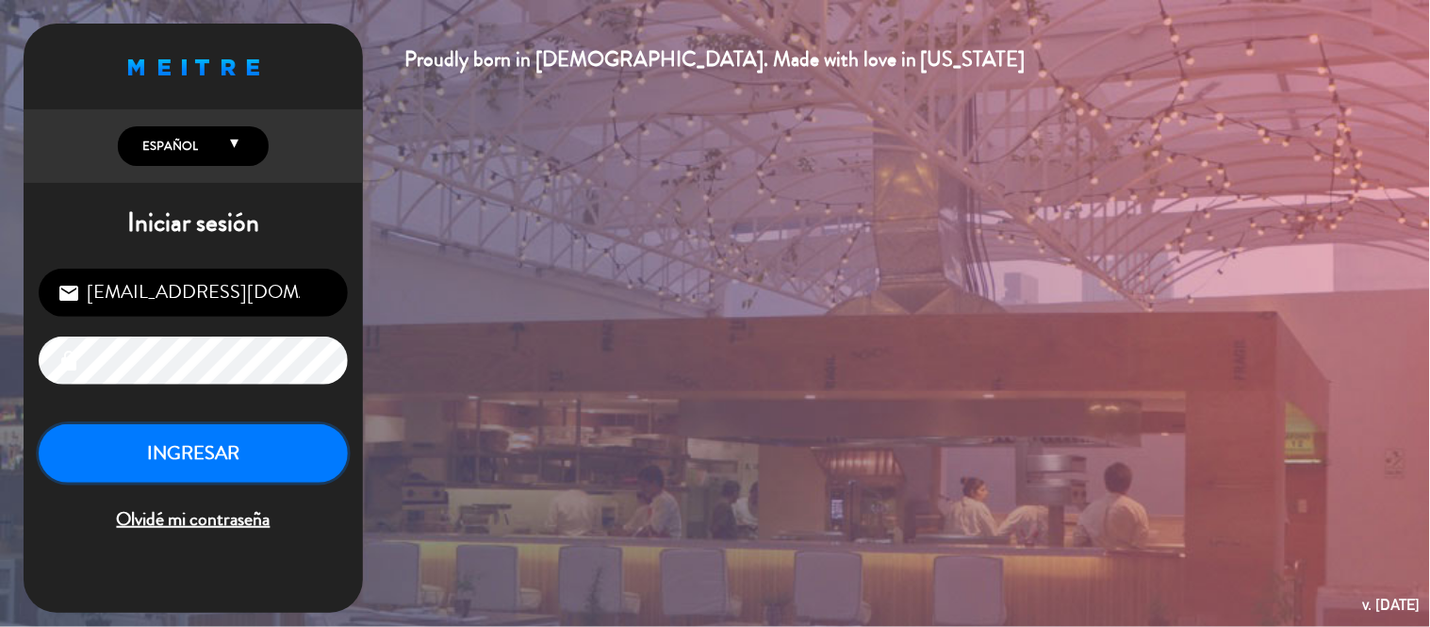
click at [255, 459] on button "INGRESAR" at bounding box center [193, 453] width 309 height 59
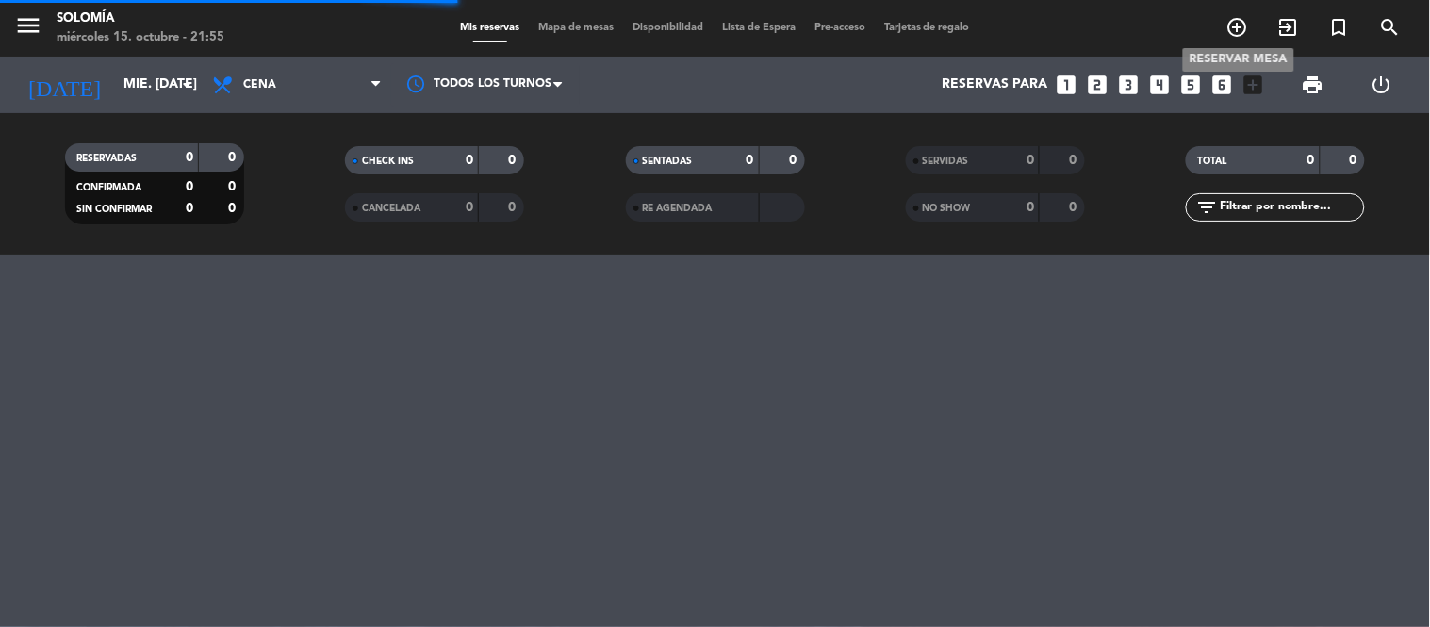
click at [1237, 26] on icon "add_circle_outline" at bounding box center [1237, 27] width 23 height 23
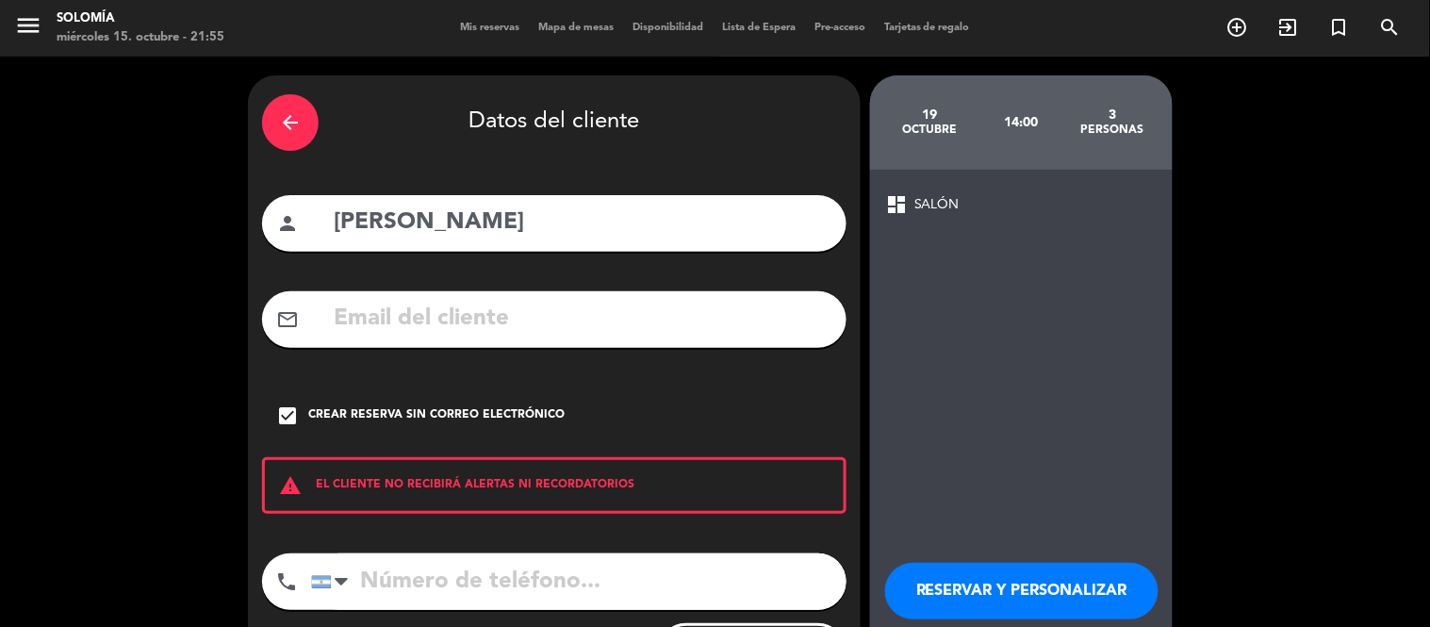
click at [267, 109] on div "arrow_back" at bounding box center [290, 122] width 57 height 57
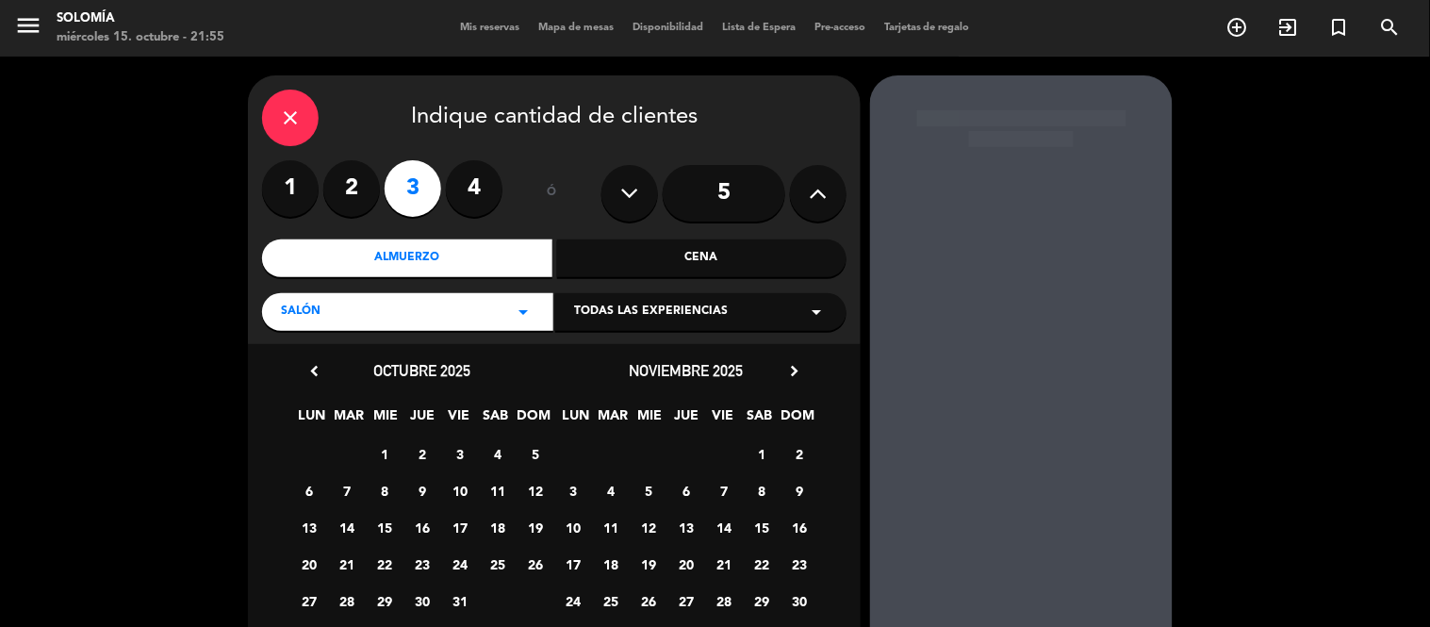
click at [418, 193] on label "3" at bounding box center [413, 188] width 57 height 57
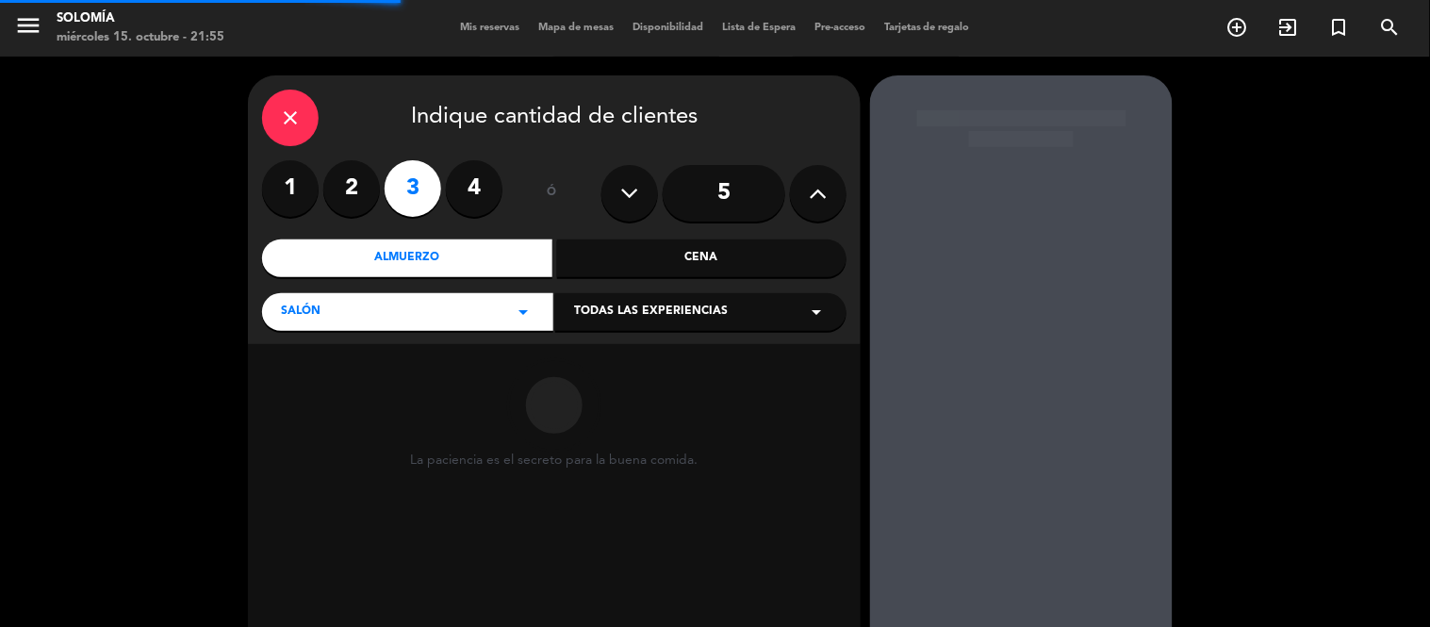
click at [476, 249] on div "Almuerzo" at bounding box center [407, 258] width 290 height 38
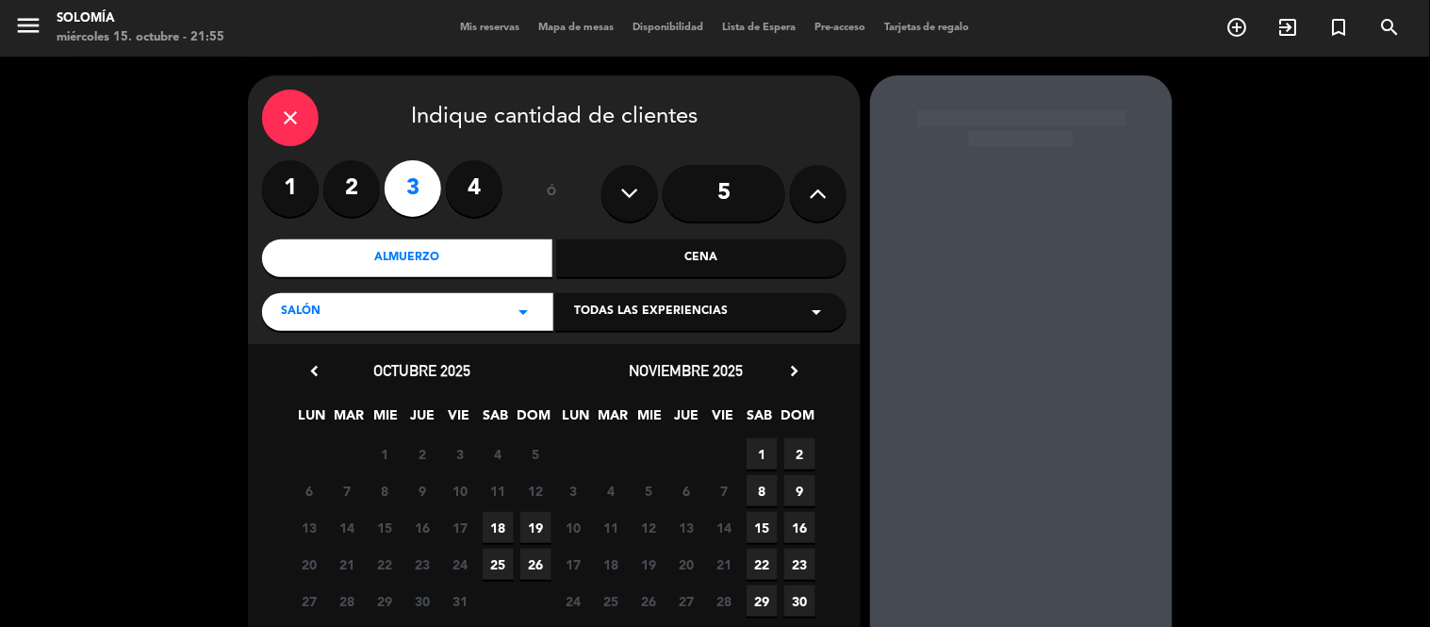
click at [521, 308] on icon "arrow_drop_down" at bounding box center [523, 312] width 23 height 23
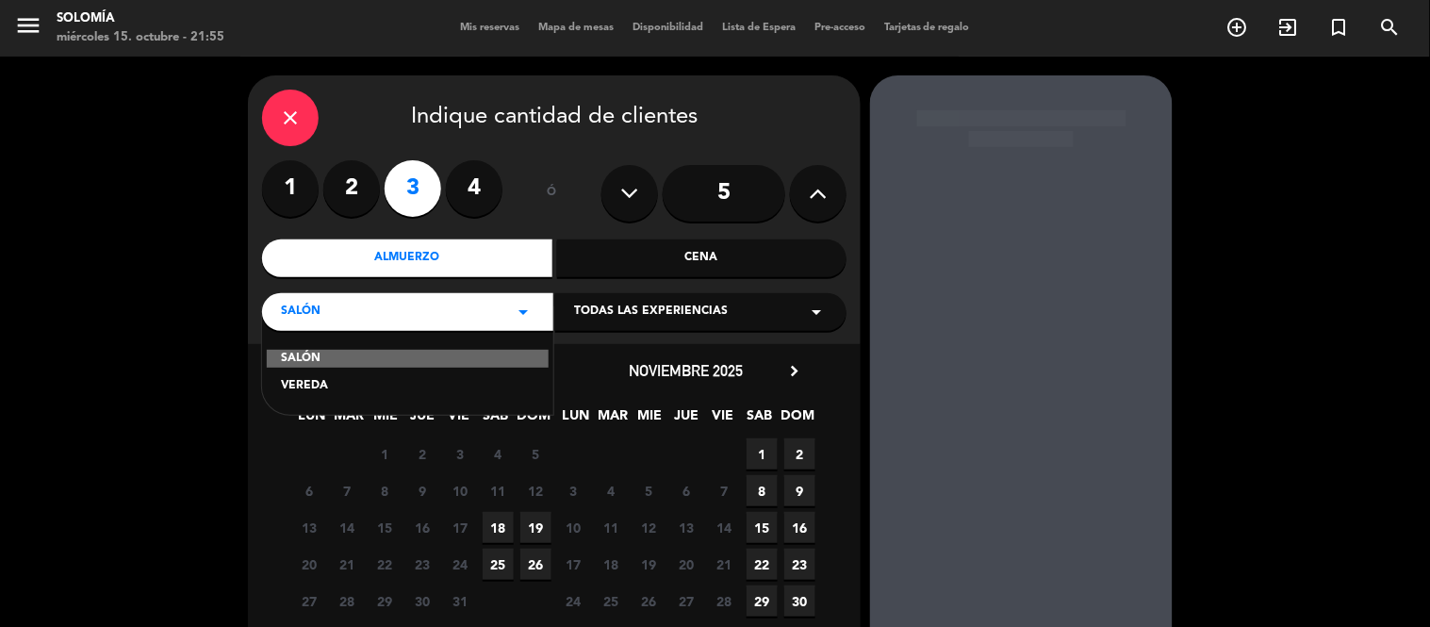
click at [345, 361] on div "SALÓN" at bounding box center [408, 359] width 282 height 19
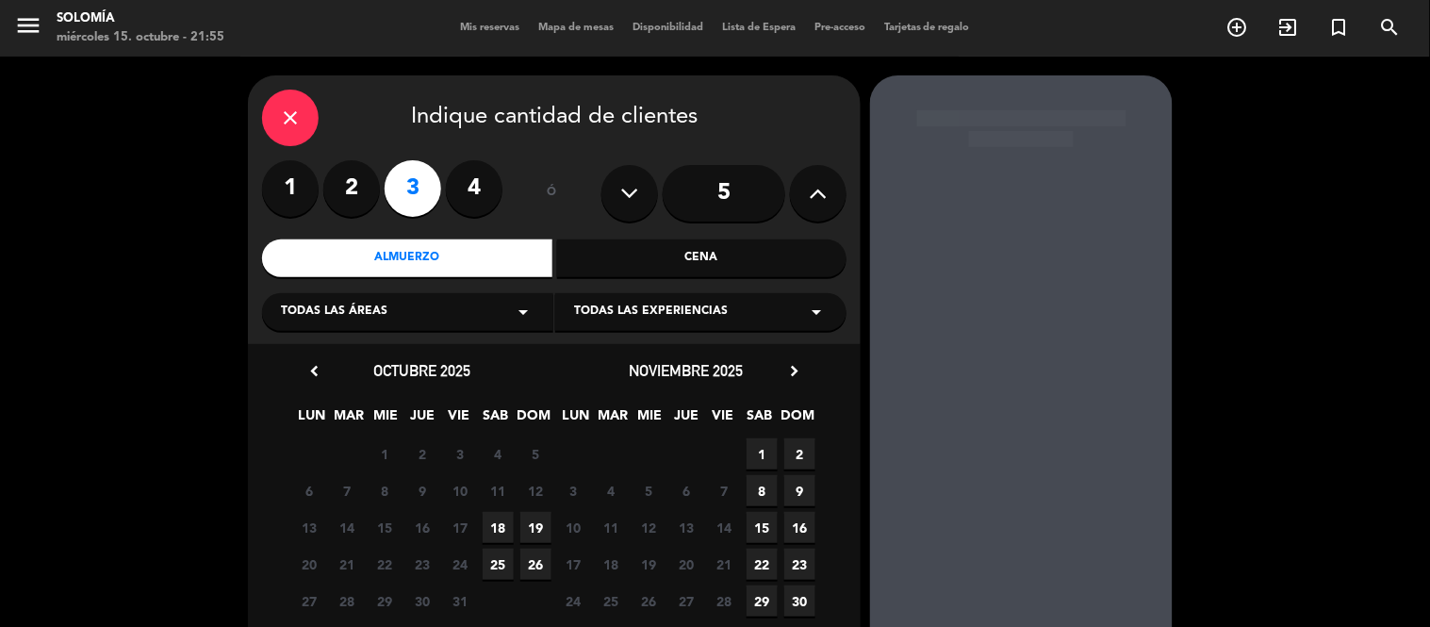
click at [529, 307] on icon "arrow_drop_down" at bounding box center [523, 312] width 23 height 23
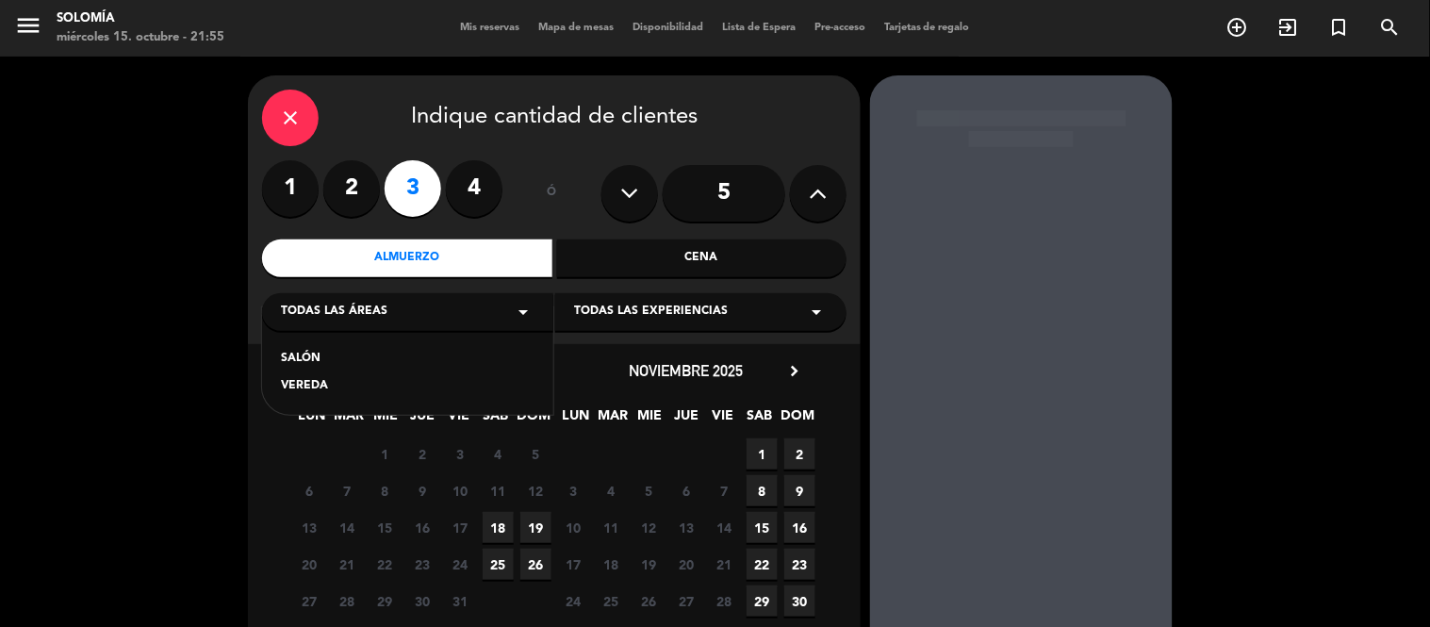
click at [333, 355] on div "SALÓN" at bounding box center [408, 359] width 254 height 19
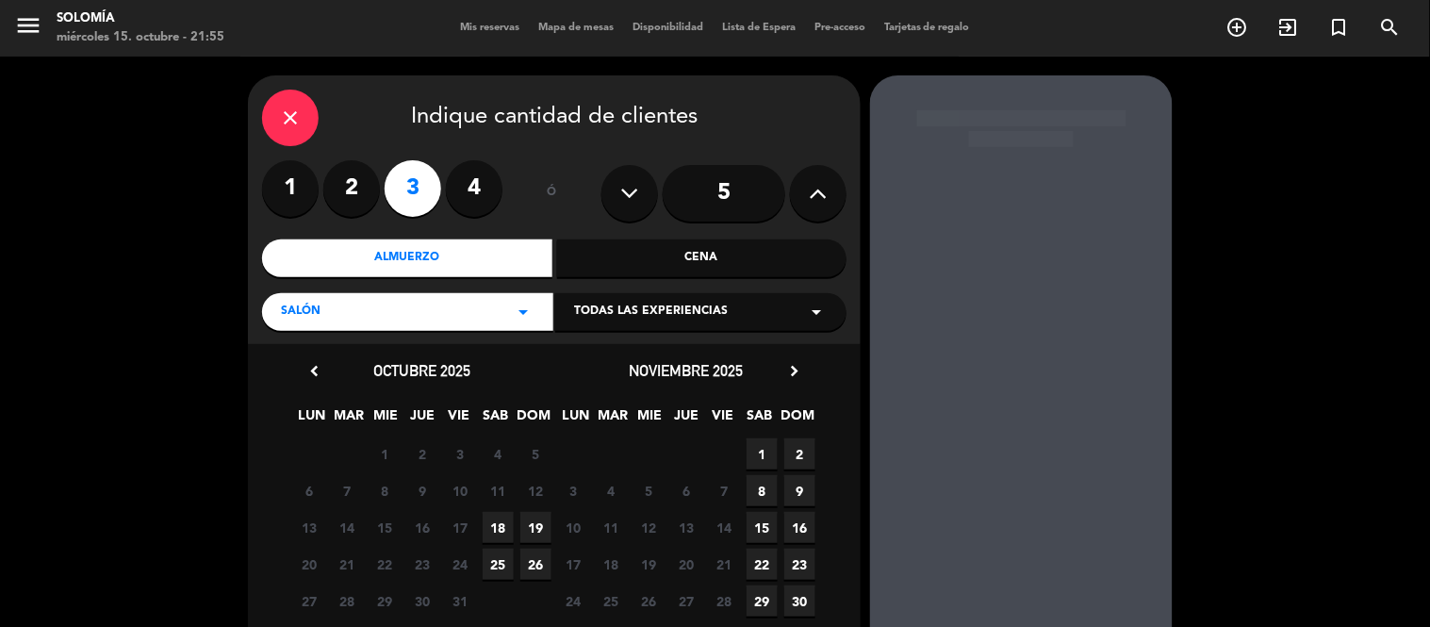
click at [535, 521] on span "19" at bounding box center [535, 527] width 31 height 31
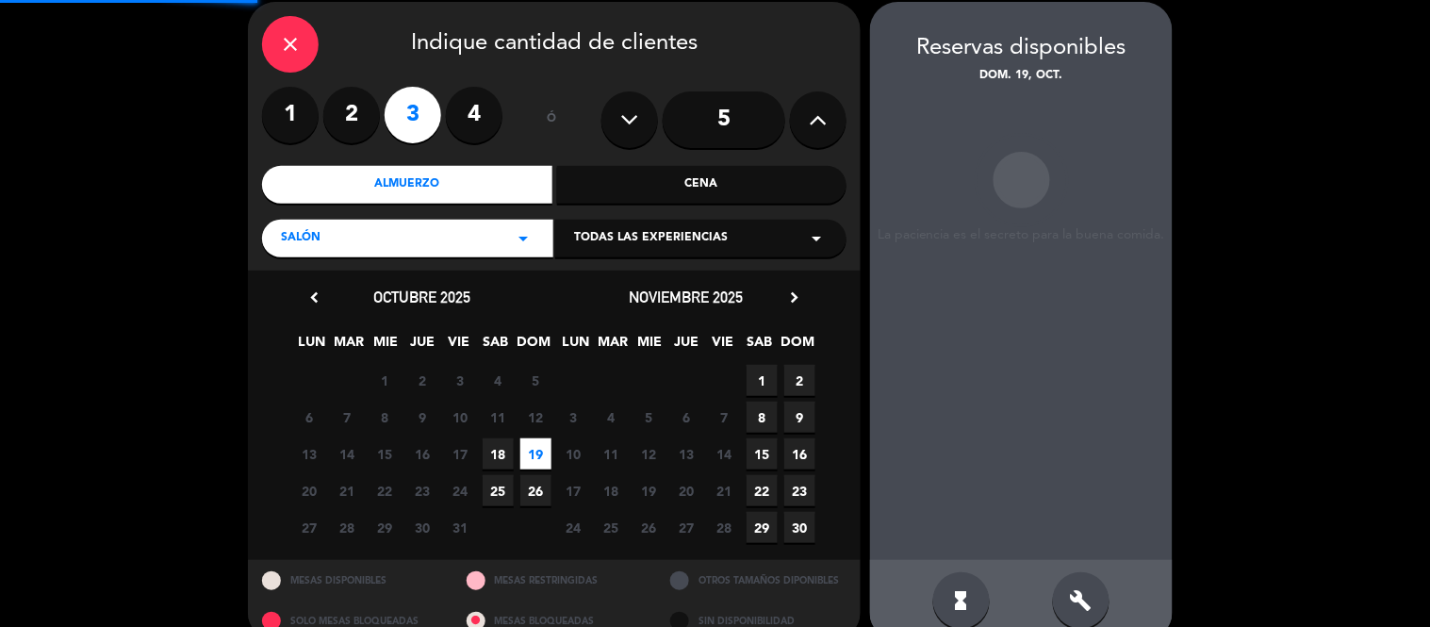
scroll to position [75, 0]
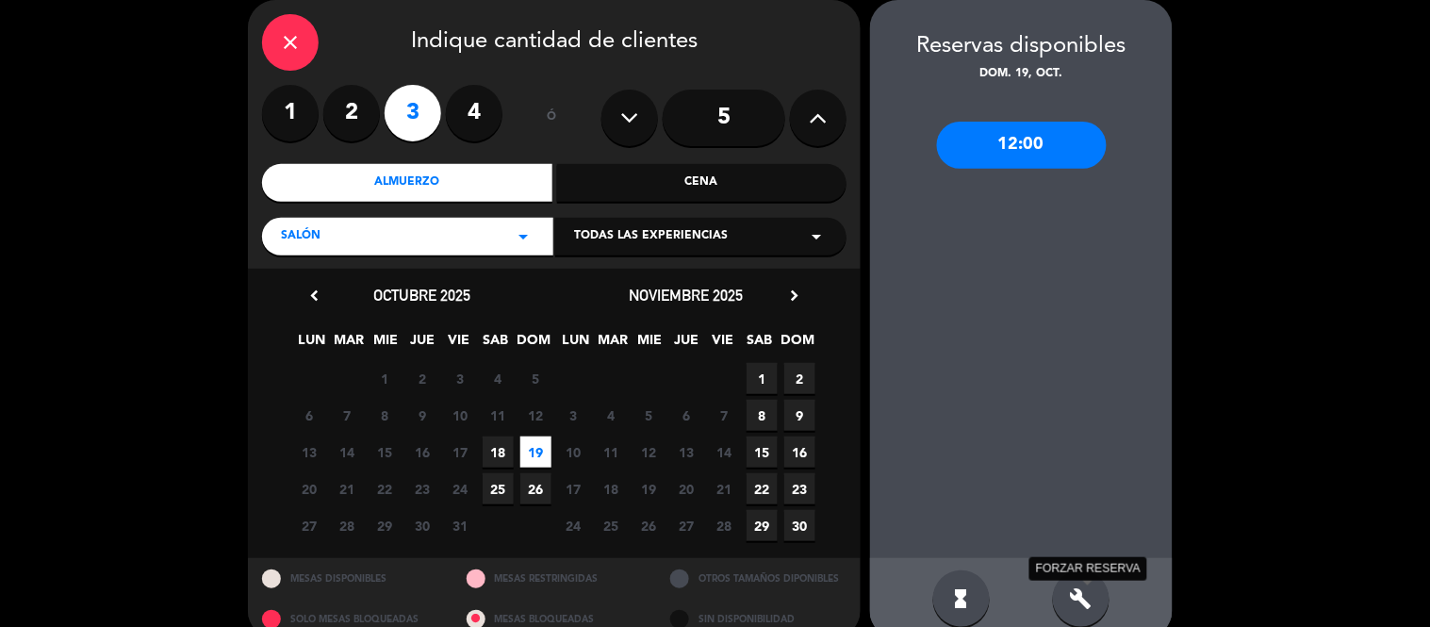
click at [1071, 588] on icon "build" at bounding box center [1081, 598] width 23 height 23
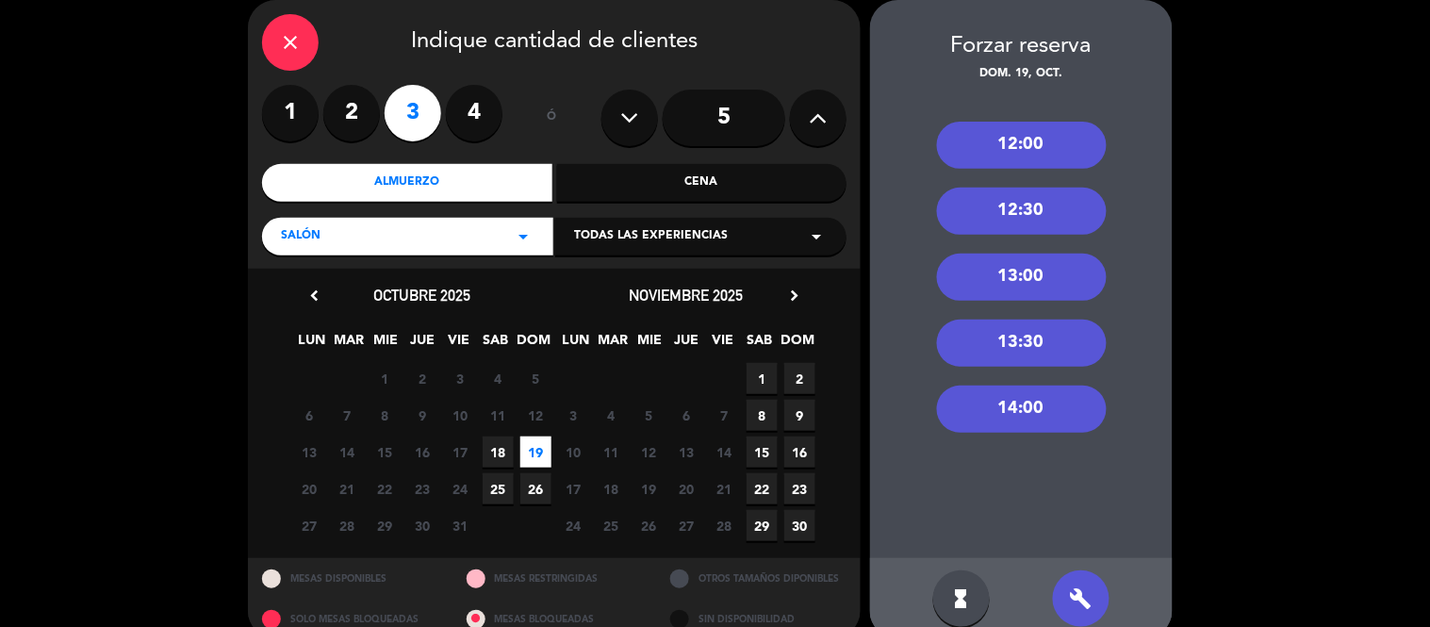
click at [982, 397] on div "14:00" at bounding box center [1022, 409] width 170 height 47
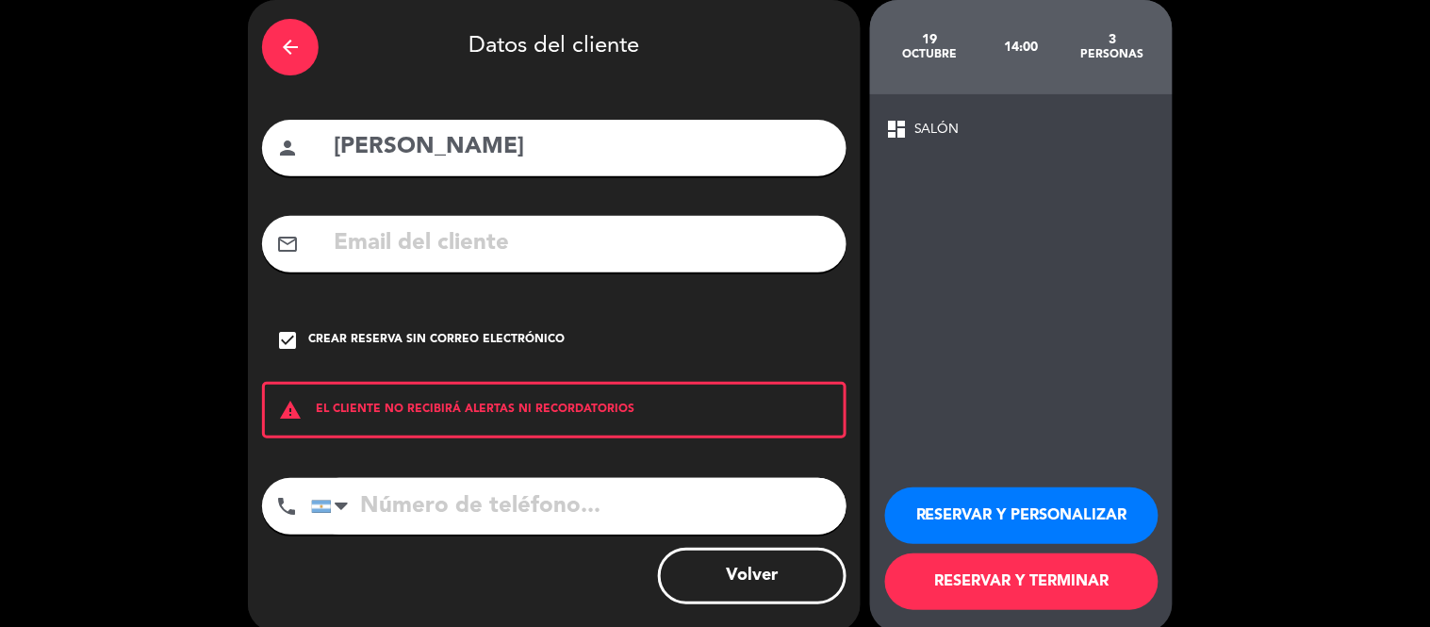
click at [449, 146] on input "[PERSON_NAME]" at bounding box center [582, 147] width 501 height 39
type input "M"
type input "[PERSON_NAME]"
click at [394, 496] on input "tel" at bounding box center [578, 506] width 535 height 57
type input "1162226399"
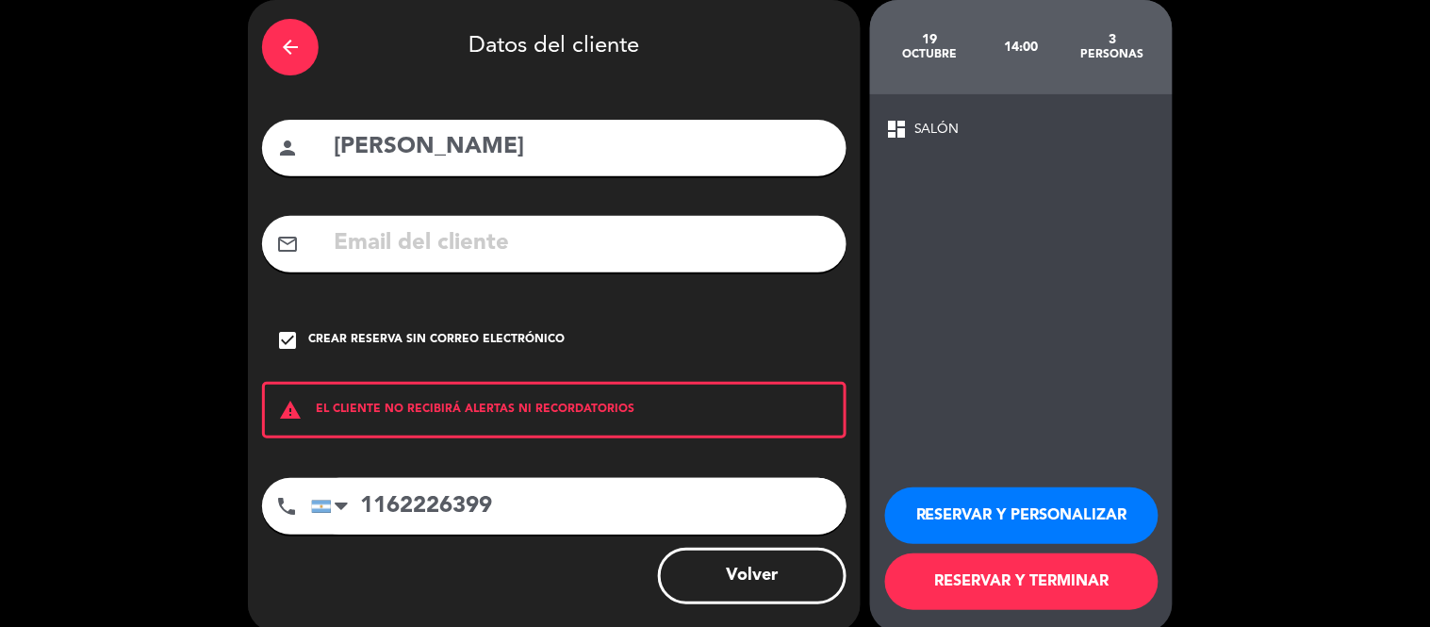
click at [963, 573] on button "RESERVAR Y TERMINAR" at bounding box center [1021, 581] width 273 height 57
